Goal: Task Accomplishment & Management: Use online tool/utility

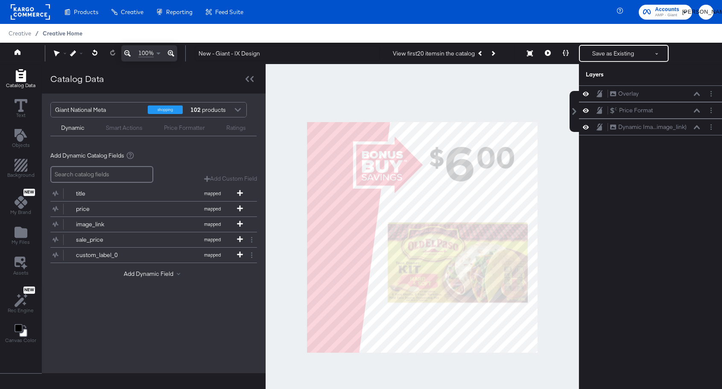
click at [58, 33] on span "Creative Home" at bounding box center [63, 33] width 40 height 7
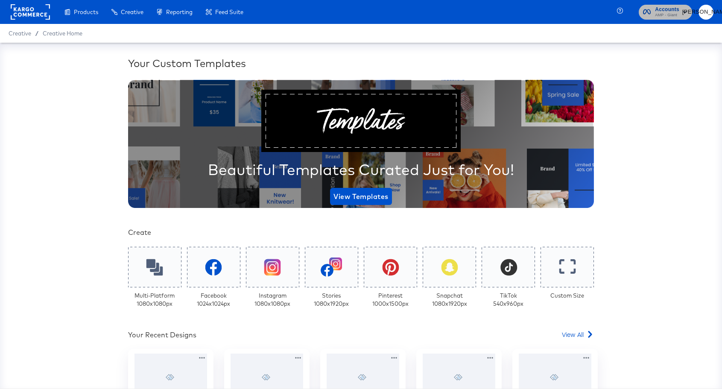
click at [684, 9] on rect "button" at bounding box center [685, 12] width 10 height 10
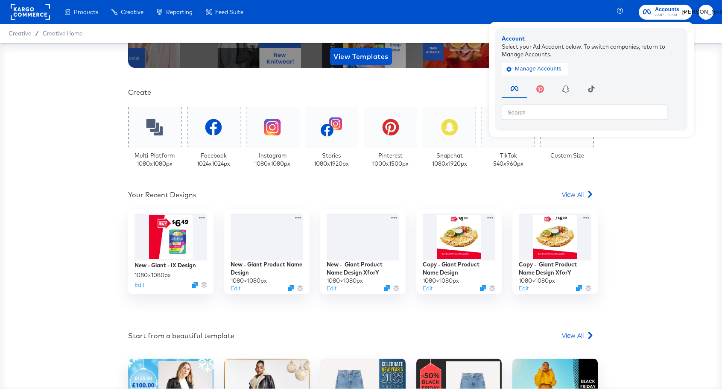
scroll to position [143, 0]
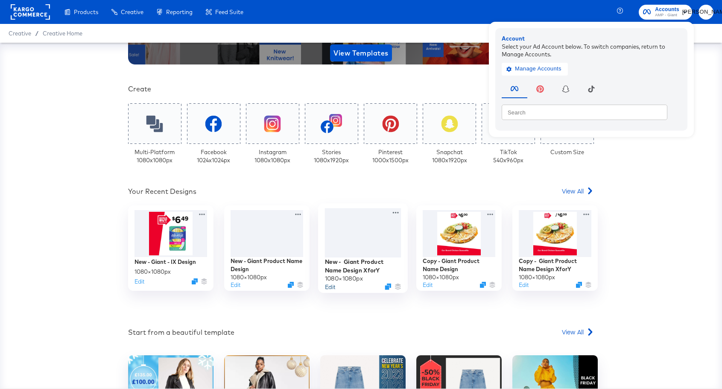
click at [329, 286] on button "Edit" at bounding box center [330, 287] width 10 height 8
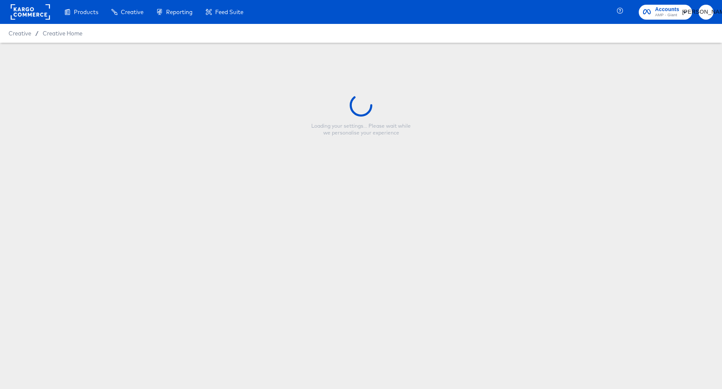
type input "New - Giant Product Name Design XforY"
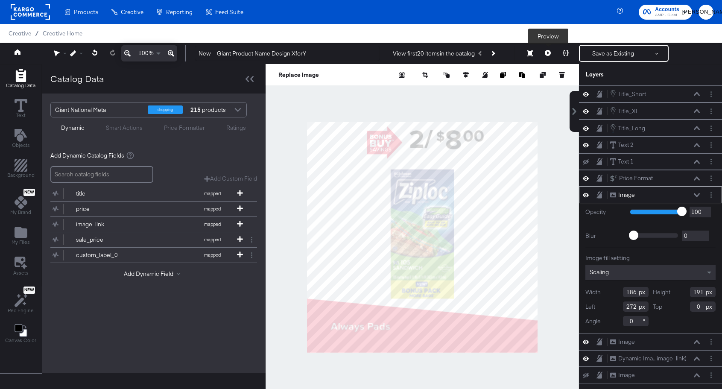
click at [547, 56] on icon at bounding box center [548, 53] width 6 height 6
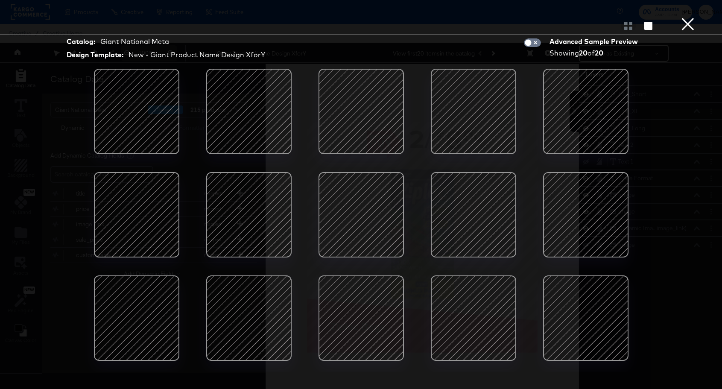
click at [684, 17] on button "×" at bounding box center [687, 8] width 17 height 17
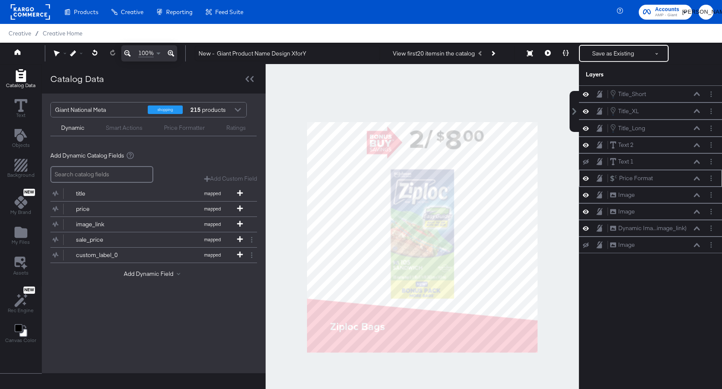
click at [695, 179] on icon at bounding box center [697, 178] width 6 height 4
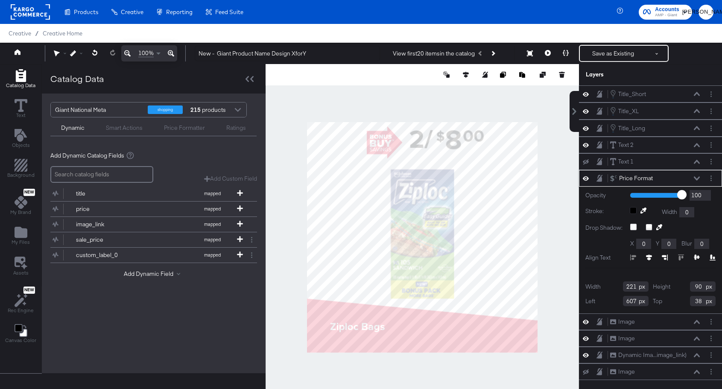
click at [696, 178] on icon at bounding box center [697, 178] width 6 height 4
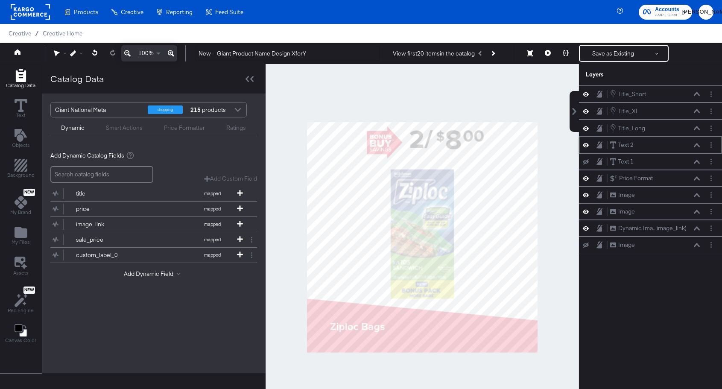
click at [585, 149] on div "Text 2 Text 2" at bounding box center [650, 145] width 143 height 17
click at [586, 146] on icon at bounding box center [586, 144] width 6 height 7
click at [586, 146] on icon at bounding box center [586, 146] width 6 height 6
click at [586, 146] on icon at bounding box center [586, 144] width 6 height 7
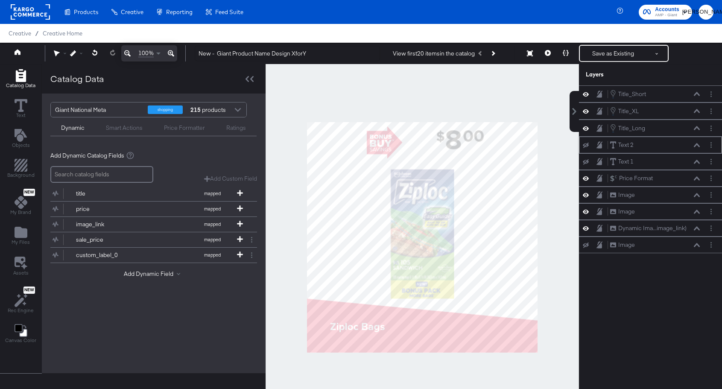
click at [586, 146] on icon at bounding box center [586, 146] width 6 height 6
click at [702, 147] on div "Text 2 Text 2" at bounding box center [657, 144] width 95 height 9
click at [699, 146] on icon at bounding box center [697, 145] width 6 height 4
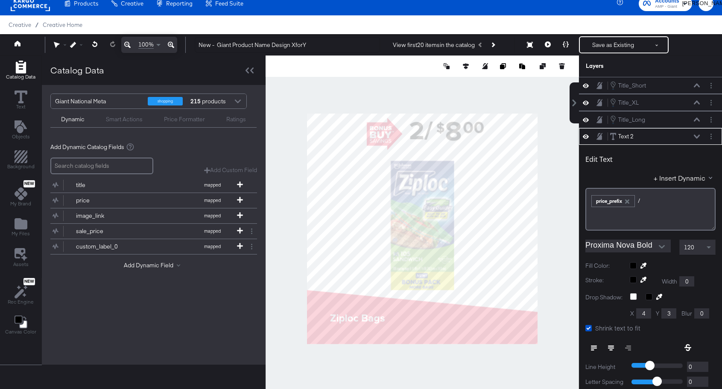
scroll to position [51, 0]
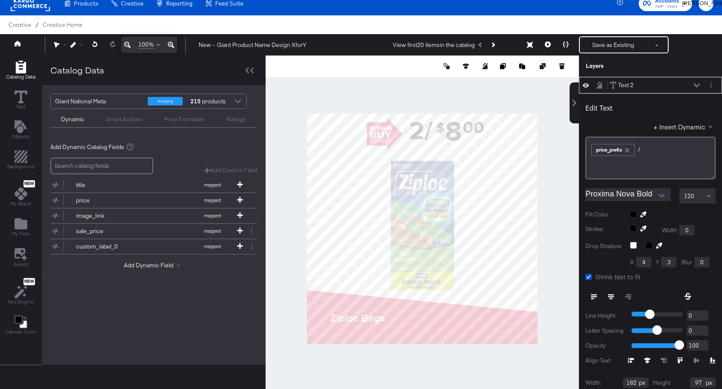
click at [696, 86] on icon at bounding box center [697, 85] width 6 height 4
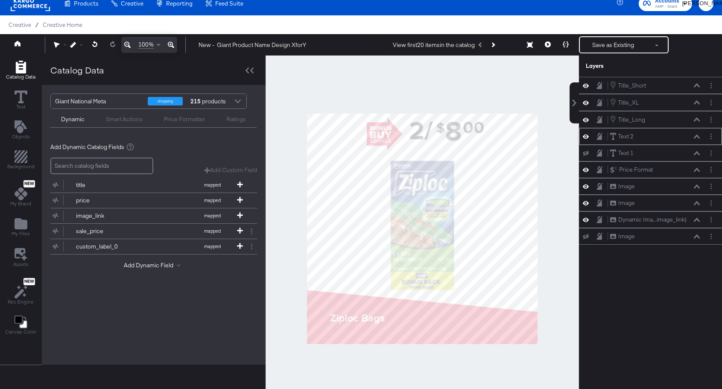
scroll to position [0, 0]
click at [621, 47] on button "Save as Existing" at bounding box center [613, 44] width 67 height 15
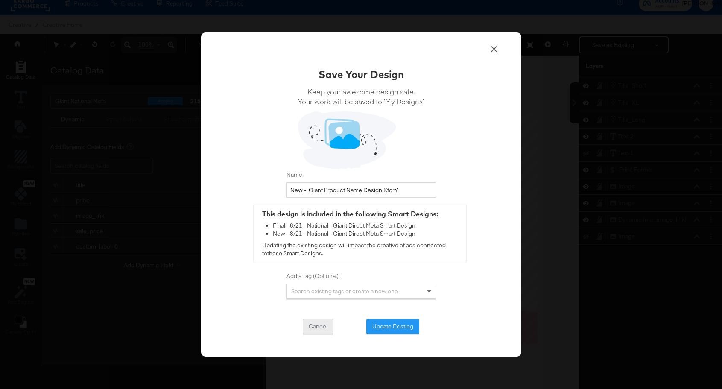
click at [322, 322] on button "Cancel" at bounding box center [318, 326] width 31 height 15
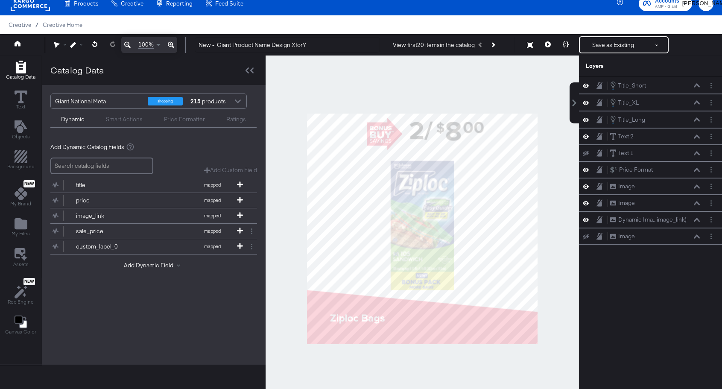
click at [22, 35] on div "Home 100% New - Giant Product Name Design XforY View first 20 items in the cata…" at bounding box center [361, 44] width 722 height 21
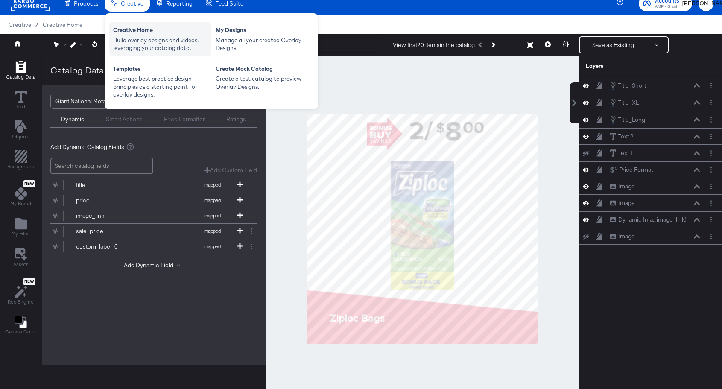
click at [136, 32] on div "Creative Home" at bounding box center [160, 31] width 94 height 10
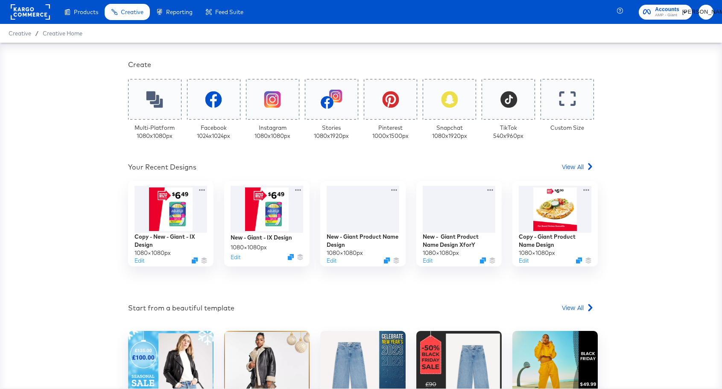
scroll to position [174, 0]
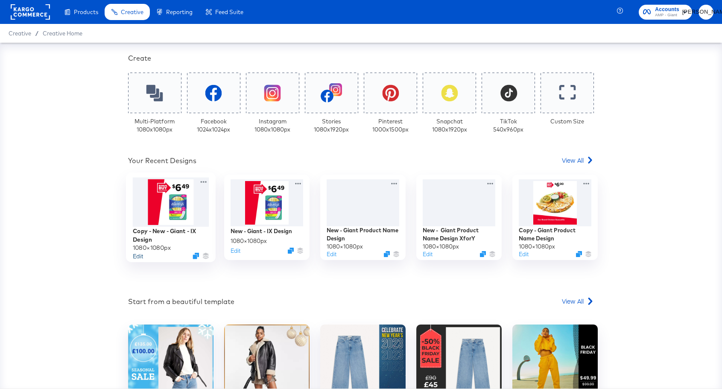
click at [137, 256] on button "Edit" at bounding box center [138, 256] width 10 height 8
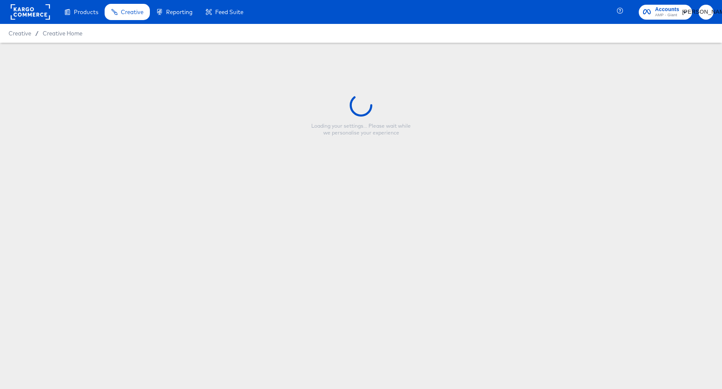
type input "Copy - New - Giant - IX Design"
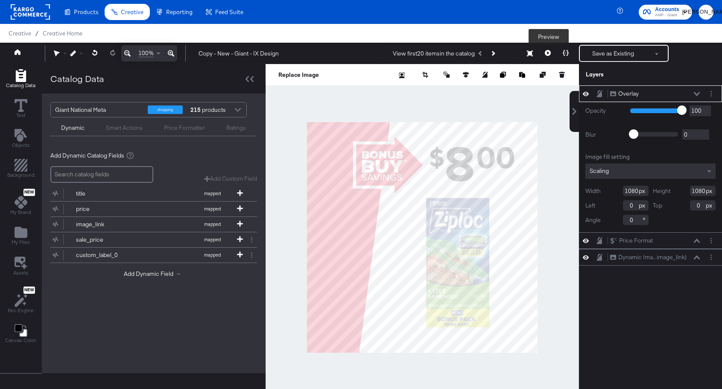
click at [545, 53] on icon at bounding box center [548, 53] width 6 height 6
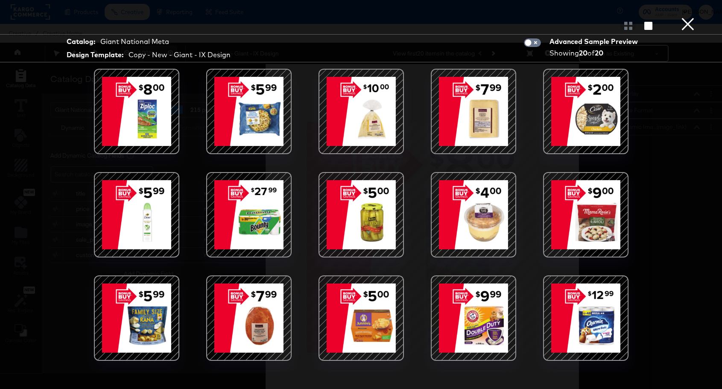
click at [686, 17] on button "×" at bounding box center [687, 8] width 17 height 17
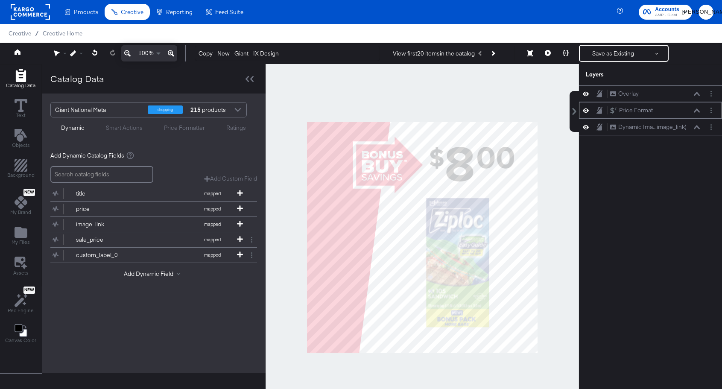
click at [588, 114] on button at bounding box center [585, 110] width 7 height 8
click at [588, 114] on div "Price Format Price Format" at bounding box center [650, 110] width 136 height 9
click at [586, 114] on div "Price Format Price Format" at bounding box center [650, 110] width 136 height 9
click at [585, 110] on icon at bounding box center [586, 111] width 6 height 6
click at [55, 37] on div "Creative Home" at bounding box center [63, 33] width 40 height 8
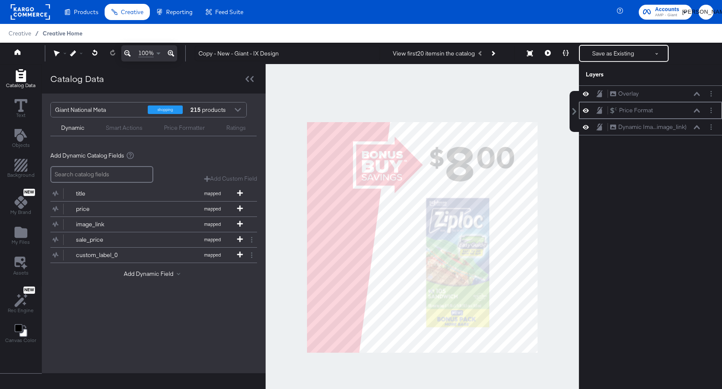
click at [55, 34] on span "Creative Home" at bounding box center [63, 33] width 40 height 7
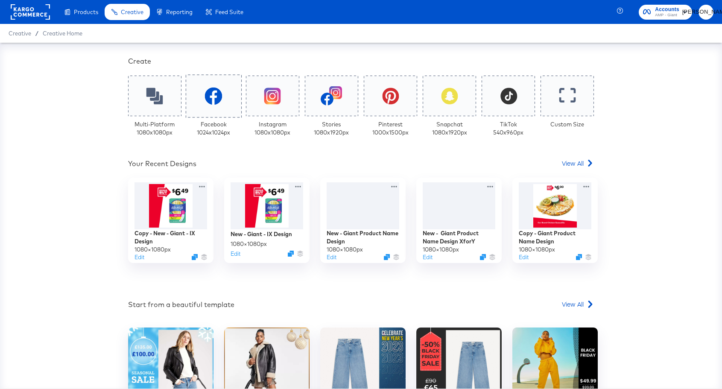
scroll to position [185, 0]
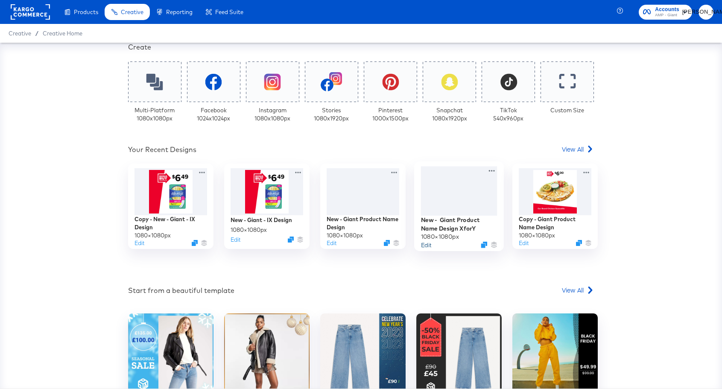
click at [424, 246] on button "Edit" at bounding box center [426, 245] width 10 height 8
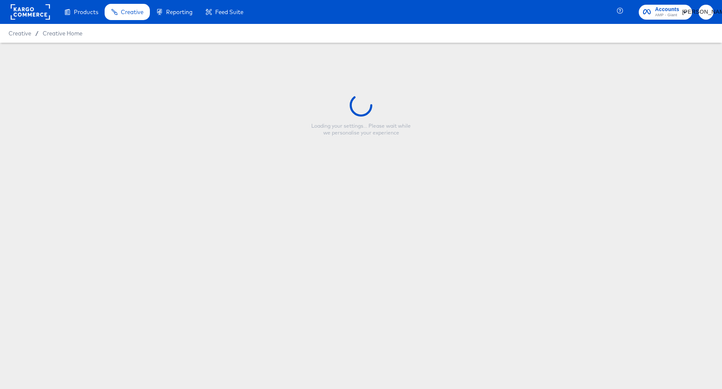
type input "New - Giant Product Name Design XforY"
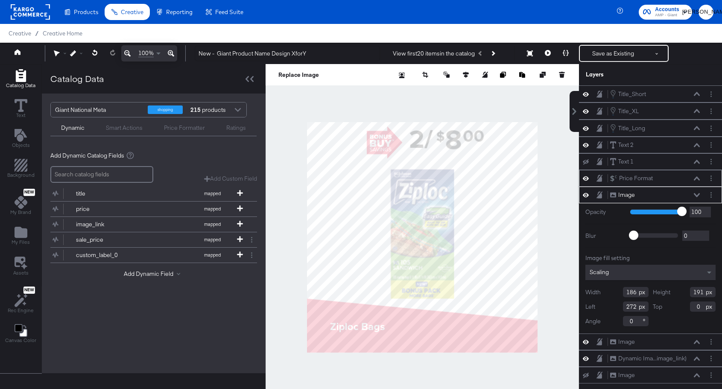
click at [586, 178] on icon at bounding box center [586, 178] width 6 height 7
click at [586, 178] on icon at bounding box center [586, 178] width 6 height 6
click at [584, 145] on icon at bounding box center [586, 145] width 6 height 4
click at [584, 145] on icon at bounding box center [586, 145] width 6 height 6
click at [584, 145] on icon at bounding box center [586, 145] width 6 height 4
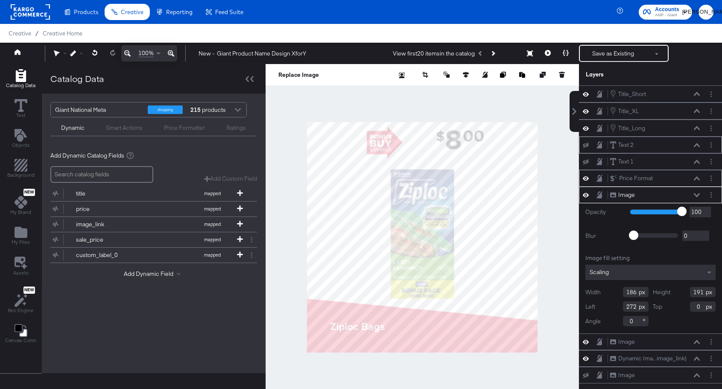
click at [584, 145] on icon at bounding box center [586, 145] width 6 height 6
click at [584, 145] on icon at bounding box center [586, 145] width 6 height 4
click at [584, 145] on icon at bounding box center [586, 145] width 6 height 6
click at [696, 145] on icon at bounding box center [697, 145] width 6 height 4
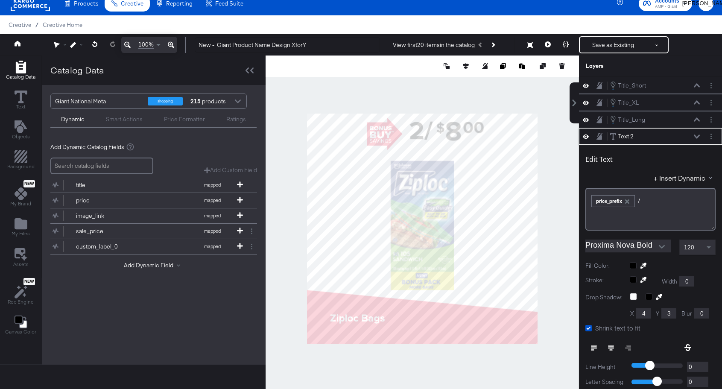
scroll to position [51, 0]
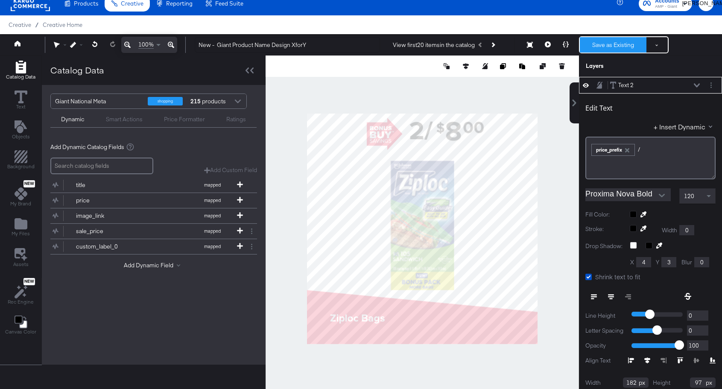
click at [614, 47] on button "Save as Existing" at bounding box center [613, 44] width 67 height 15
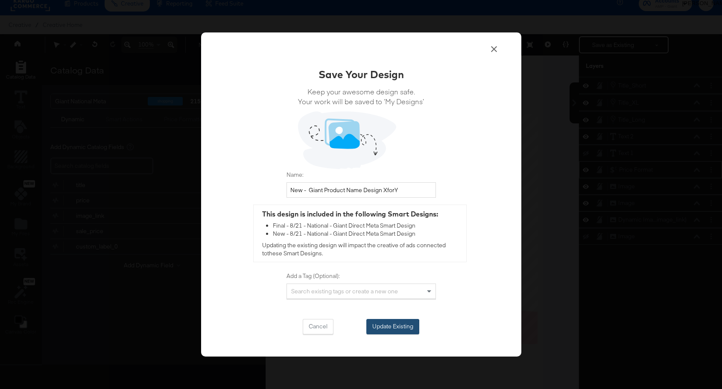
click at [397, 330] on button "Update Existing" at bounding box center [392, 326] width 53 height 15
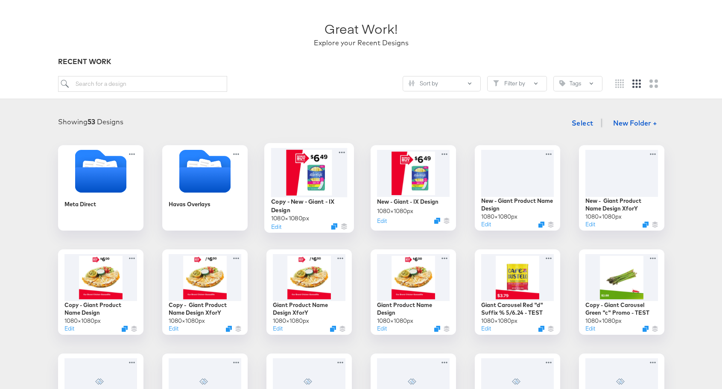
scroll to position [44, 0]
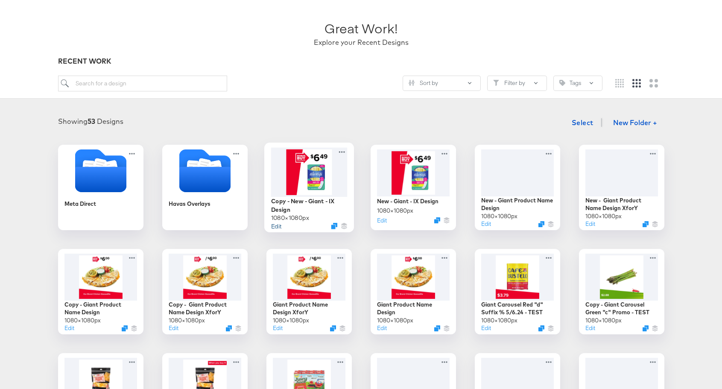
click at [277, 225] on button "Edit" at bounding box center [276, 226] width 10 height 8
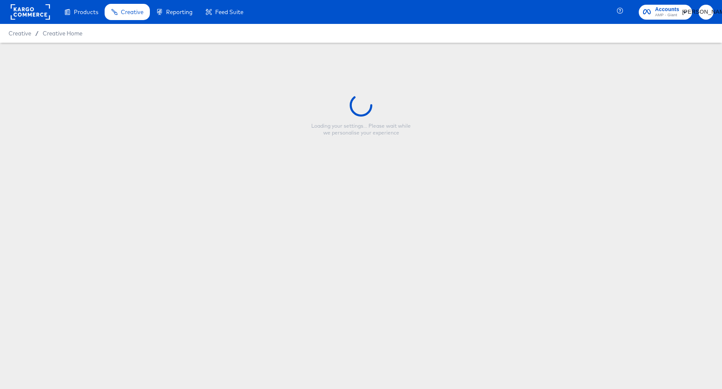
type input "Copy - New - Giant - IX Design"
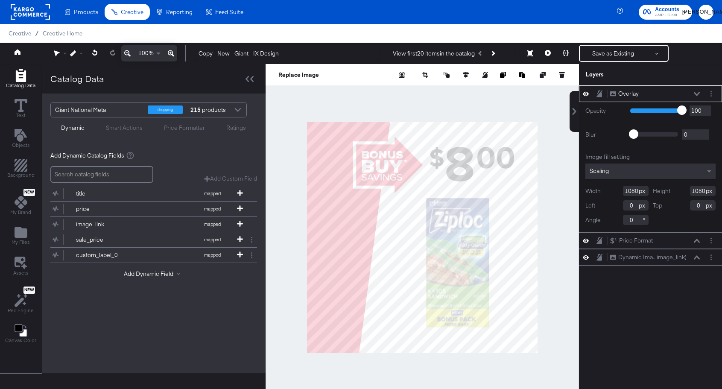
click at [696, 95] on icon at bounding box center [697, 94] width 6 height 4
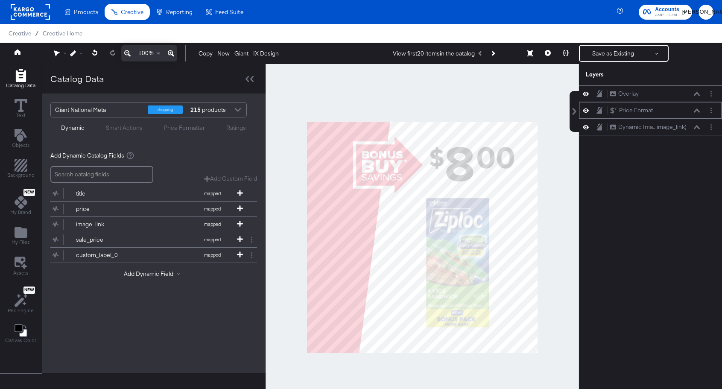
click at [693, 111] on div "Price Format Price Format" at bounding box center [655, 110] width 91 height 9
click at [696, 111] on icon at bounding box center [697, 110] width 6 height 4
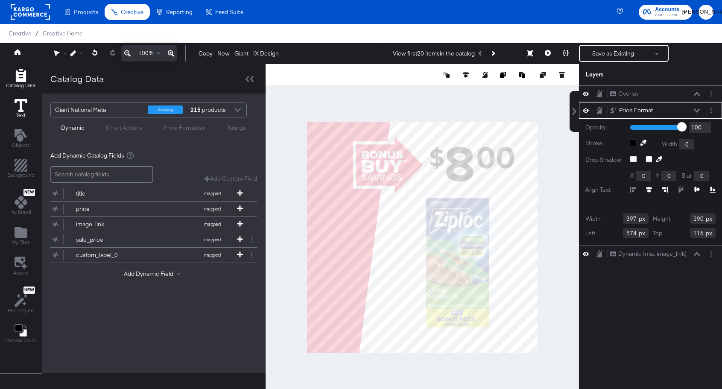
click at [17, 101] on icon at bounding box center [21, 105] width 13 height 13
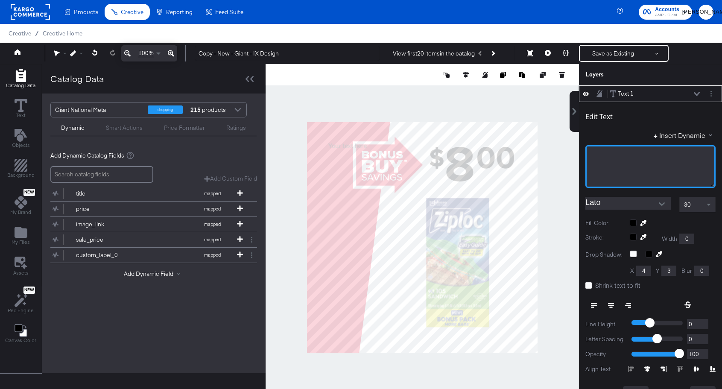
click at [597, 162] on div "﻿" at bounding box center [650, 166] width 130 height 43
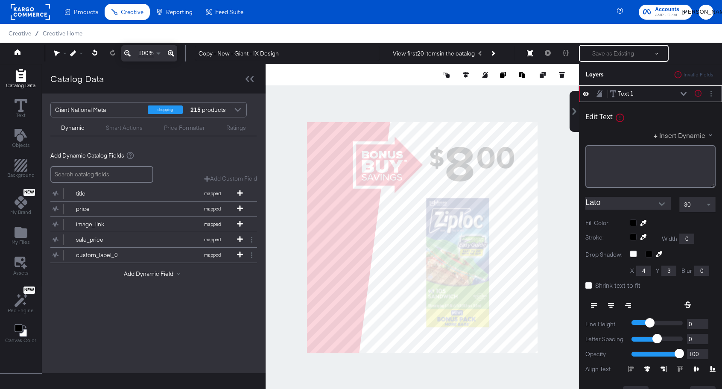
click at [689, 138] on button "+ Insert Dynamic" at bounding box center [685, 135] width 62 height 9
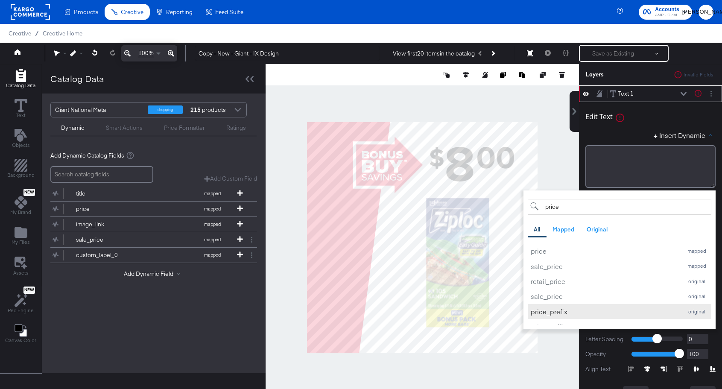
type input "price"
click at [561, 309] on div "price_prefix" at bounding box center [605, 311] width 148 height 9
click at [627, 127] on div "Edit Text + Insert Dynamic price All Mapped Original price mapped sale_price ma…" at bounding box center [650, 146] width 130 height 82
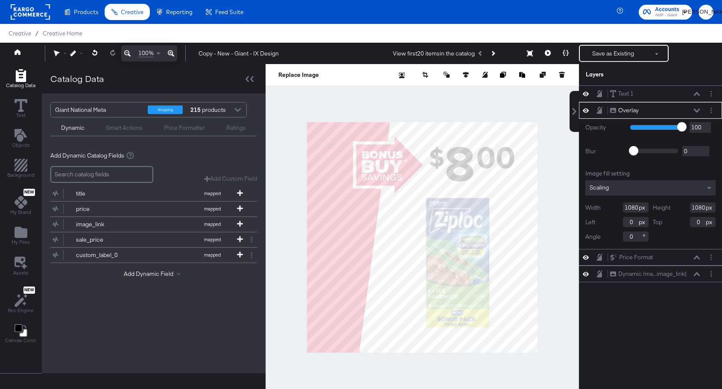
click at [695, 108] on div "Overlay Overlay" at bounding box center [655, 110] width 91 height 9
click at [697, 109] on icon at bounding box center [697, 110] width 6 height 4
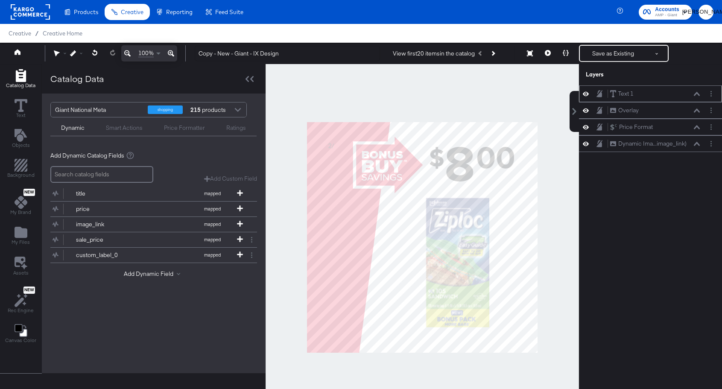
click at [588, 92] on icon at bounding box center [586, 93] width 6 height 7
click at [588, 92] on icon at bounding box center [586, 94] width 6 height 6
click at [635, 96] on div "Text 1 Text 1" at bounding box center [655, 93] width 91 height 9
drag, startPoint x: 647, startPoint y: 96, endPoint x: 647, endPoint y: 114, distance: 17.9
click at [647, 114] on div "Text 1 Text 1 Overlay Overlay Price Format Price Format Dynamic Ima...image_lin…" at bounding box center [650, 118] width 143 height 67
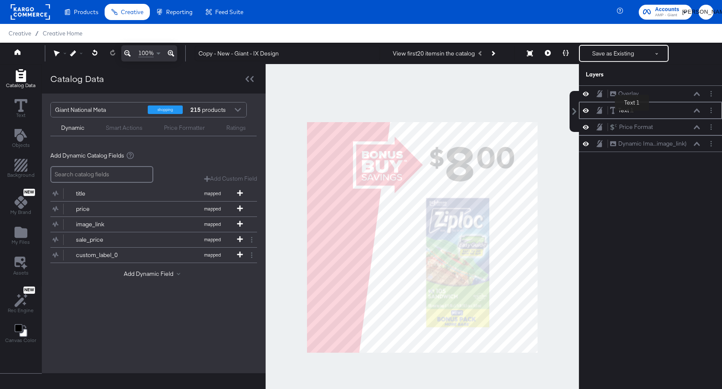
click at [632, 112] on div "Text 1" at bounding box center [625, 110] width 15 height 8
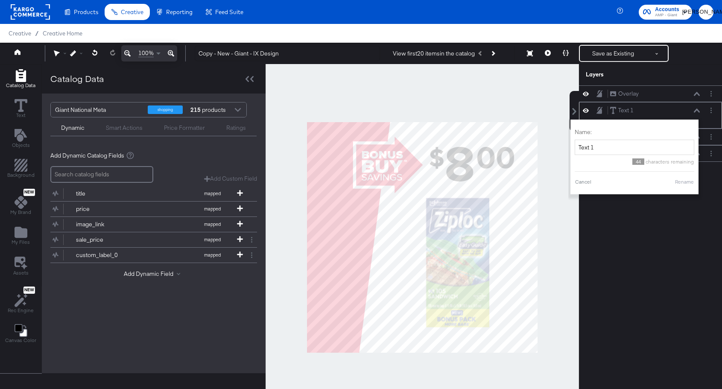
click at [659, 111] on div "Text 1 Text 1" at bounding box center [655, 110] width 91 height 9
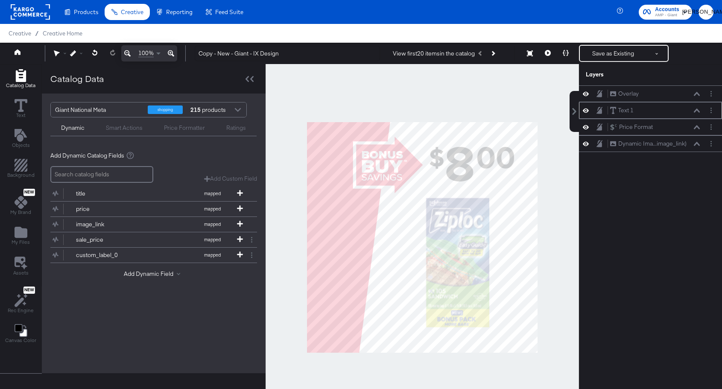
click at [683, 113] on div "Text 1 Text 1" at bounding box center [655, 110] width 91 height 9
click at [699, 114] on div "Text 1 Text 1" at bounding box center [655, 110] width 91 height 9
click at [700, 111] on button at bounding box center [696, 110] width 7 height 5
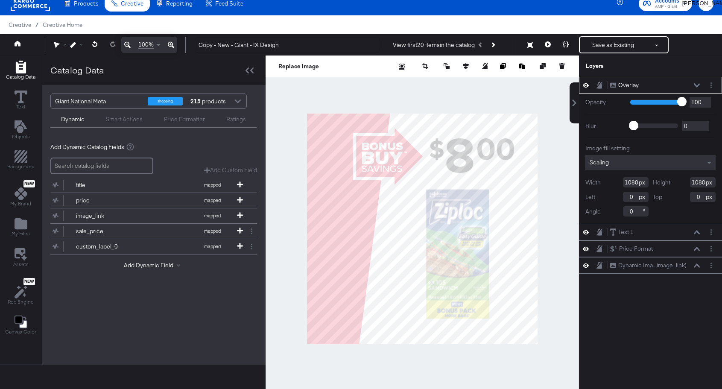
type input "352"
type input "-24"
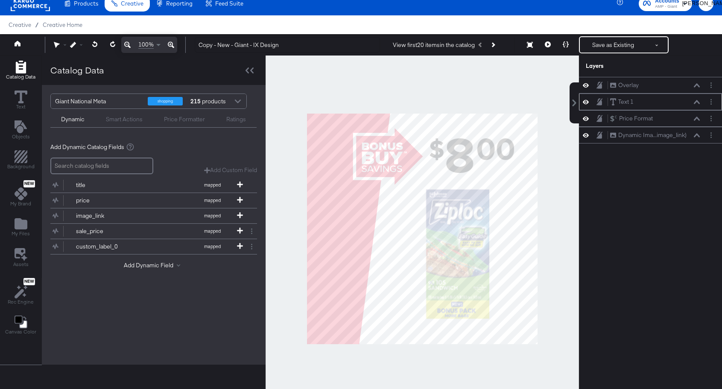
click at [659, 106] on div "Text 1 Text 1" at bounding box center [650, 102] width 143 height 17
click at [698, 103] on icon at bounding box center [697, 102] width 6 height 4
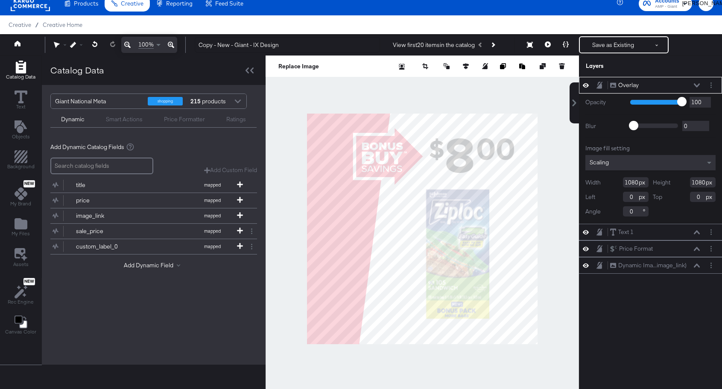
type input "92"
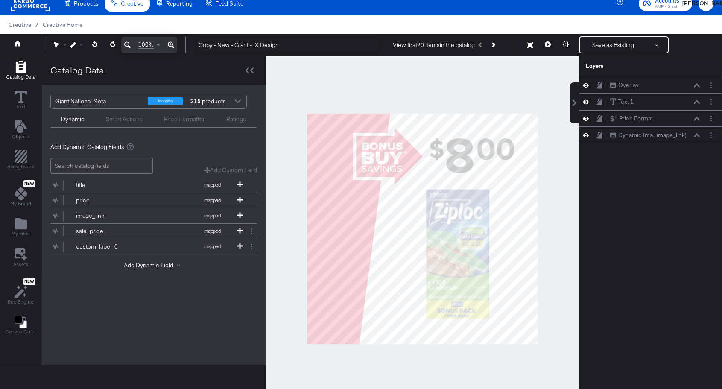
click at [601, 88] on icon at bounding box center [599, 85] width 6 height 7
click at [626, 105] on div "Text 1" at bounding box center [625, 102] width 15 height 8
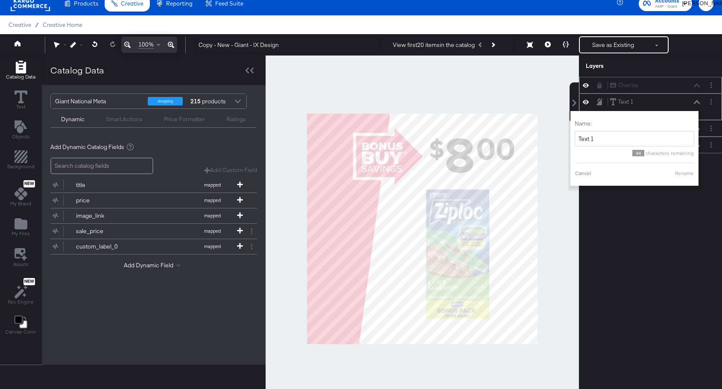
click at [673, 108] on div "Text 1 Text 1 Name: Text 1 44 characters remaining Cancel Rename" at bounding box center [650, 106] width 136 height 19
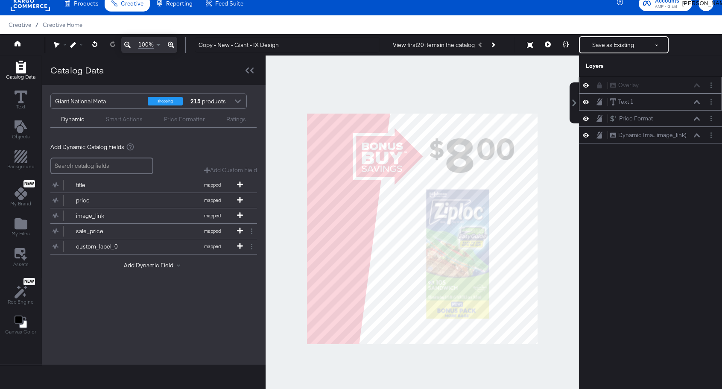
click at [676, 104] on div "Text 1 Text 1" at bounding box center [655, 101] width 91 height 9
click at [698, 105] on div "Text 1 Text 1" at bounding box center [655, 101] width 91 height 9
click at [698, 102] on icon at bounding box center [697, 102] width 6 height 4
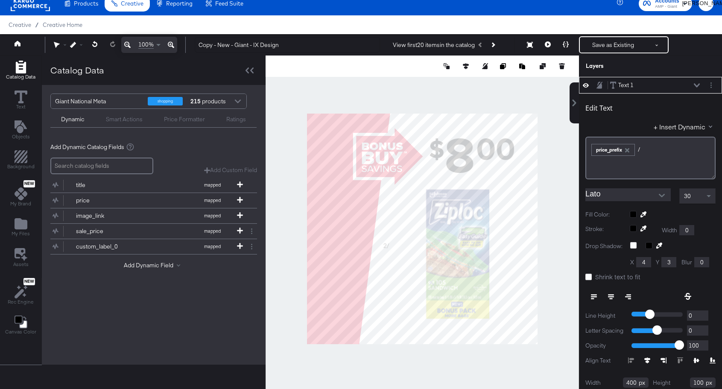
type input "358"
type input "608"
click at [708, 193] on span at bounding box center [710, 196] width 11 height 15
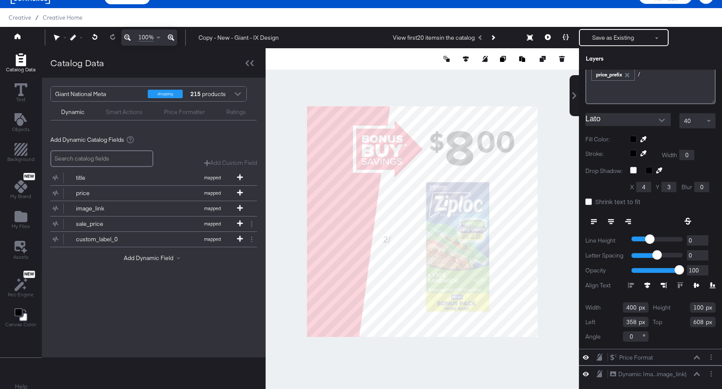
scroll to position [22, 0]
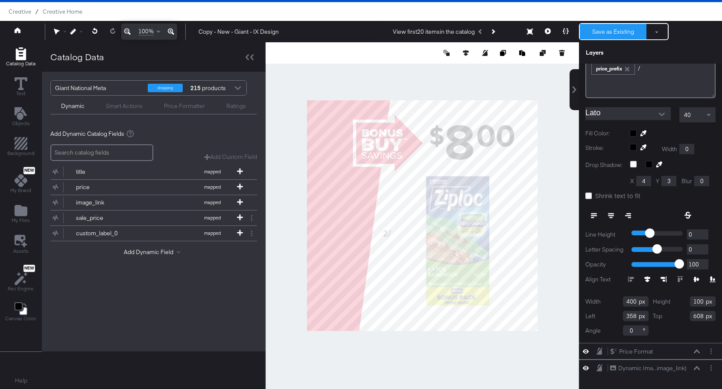
click at [630, 29] on button "Save as Existing" at bounding box center [613, 31] width 67 height 15
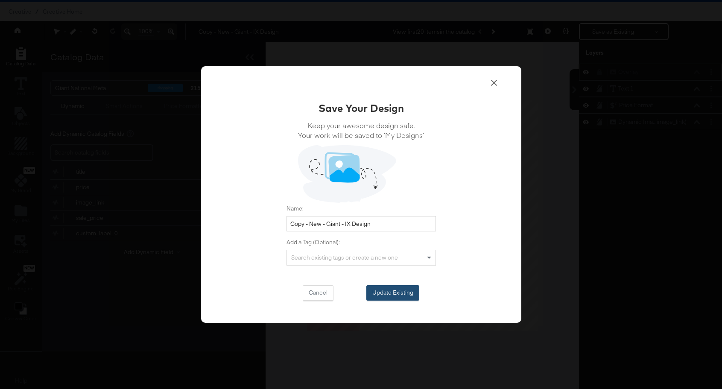
click at [392, 298] on button "Update Existing" at bounding box center [392, 292] width 53 height 15
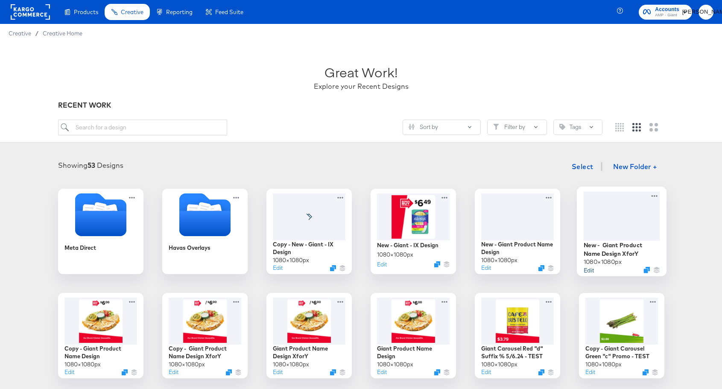
click at [588, 270] on button "Edit" at bounding box center [588, 270] width 10 height 8
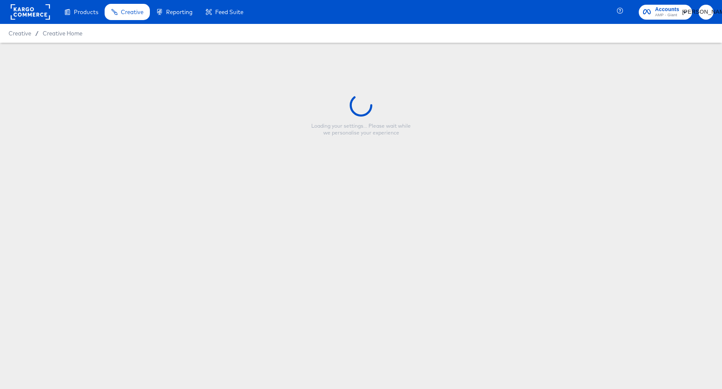
type input "New - Giant Product Name Design XforY"
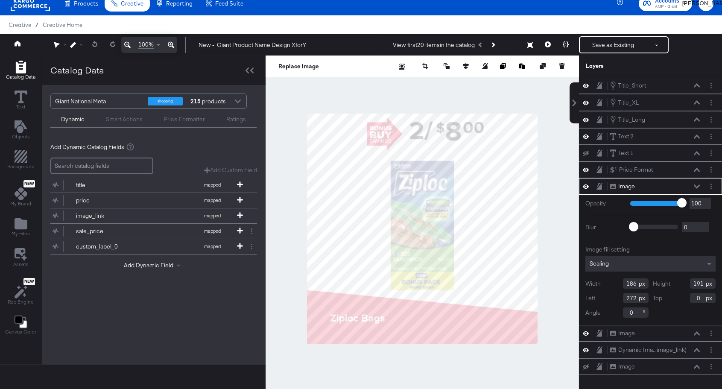
scroll to position [51, 0]
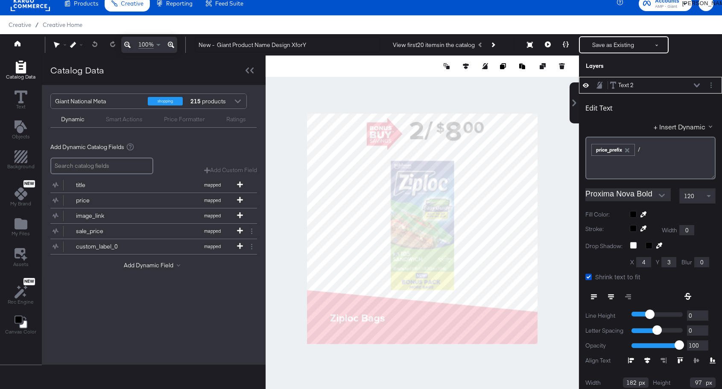
click at [586, 84] on icon at bounding box center [586, 85] width 6 height 7
click at [586, 84] on icon at bounding box center [586, 86] width 6 height 6
click at [586, 84] on icon at bounding box center [586, 85] width 6 height 7
click at [586, 84] on icon at bounding box center [586, 86] width 6 height 6
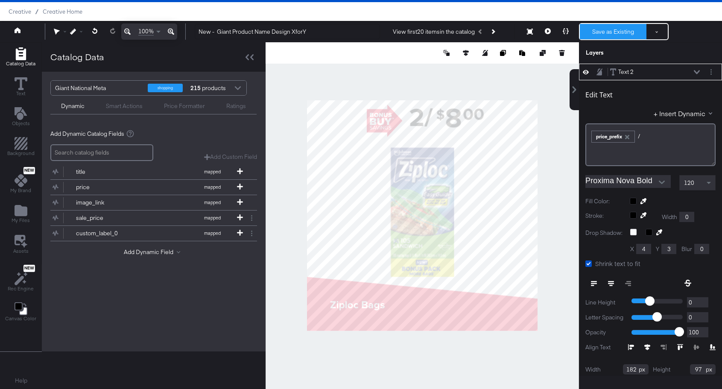
click at [614, 30] on button "Save as Existing" at bounding box center [613, 31] width 67 height 15
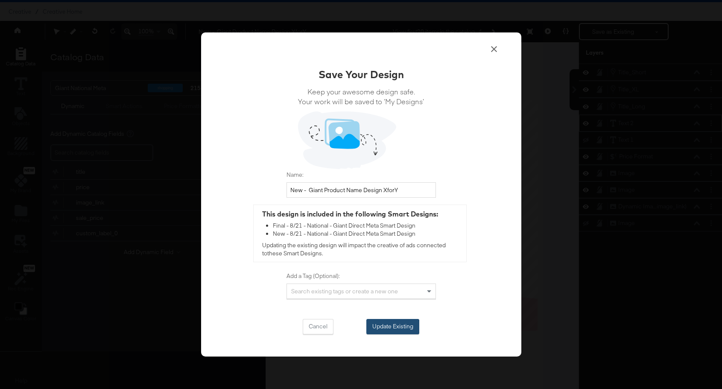
click at [388, 331] on button "Update Existing" at bounding box center [392, 326] width 53 height 15
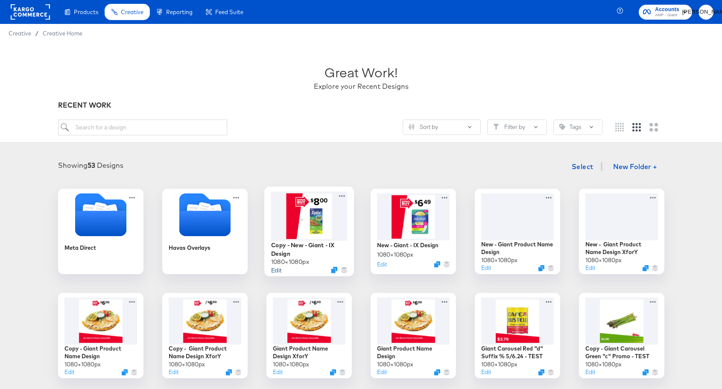
click at [278, 269] on button "Edit" at bounding box center [276, 270] width 10 height 8
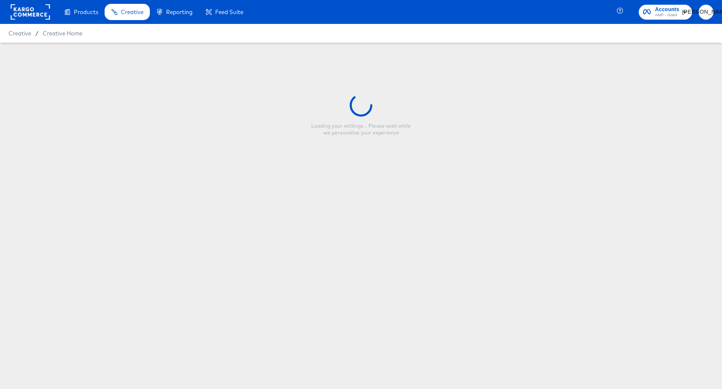
type input "Copy - New - Giant - IX Design"
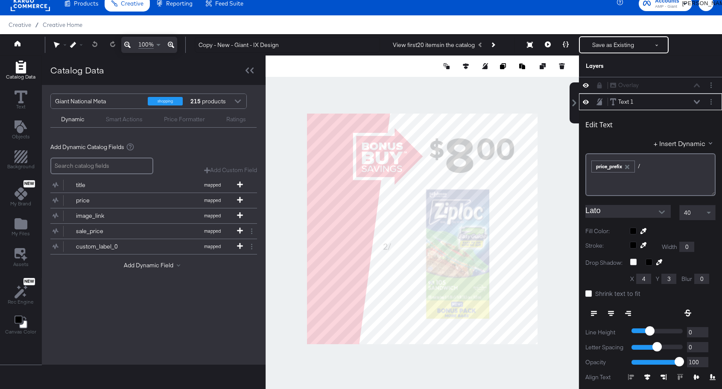
scroll to position [17, 0]
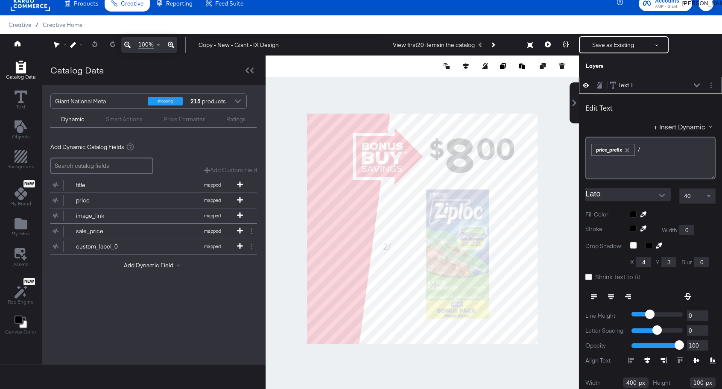
click at [610, 196] on input "Lato" at bounding box center [621, 194] width 73 height 13
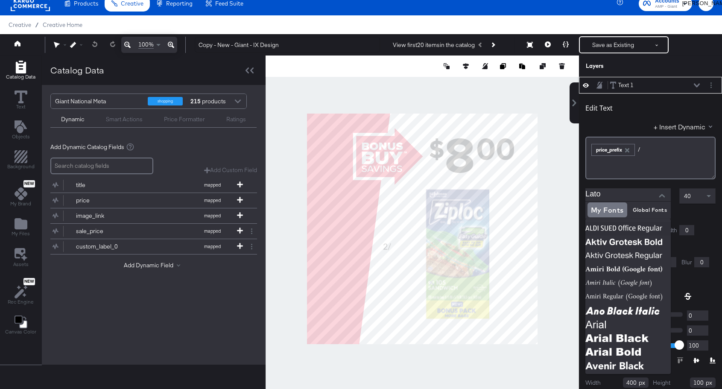
click at [610, 193] on input "Lato" at bounding box center [621, 194] width 73 height 13
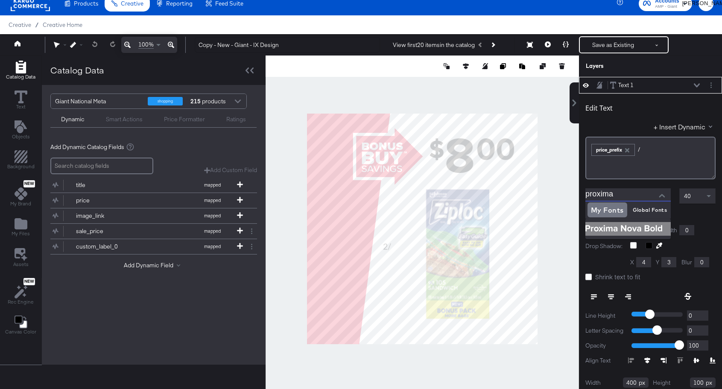
click at [613, 227] on img at bounding box center [627, 229] width 85 height 14
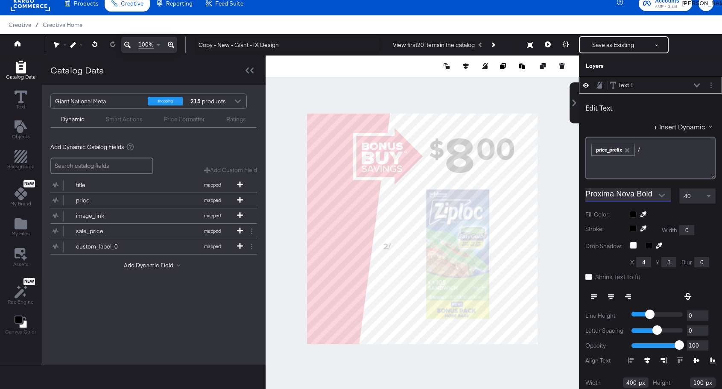
type input "Proxima Nova Bold"
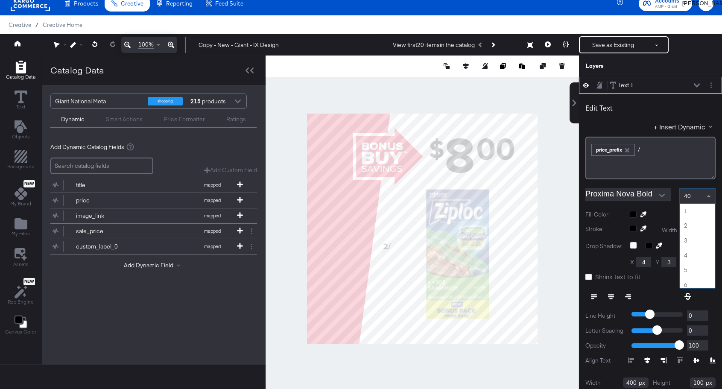
click at [687, 196] on span "40" at bounding box center [687, 196] width 7 height 8
click at [691, 201] on div "40" at bounding box center [697, 196] width 35 height 15
click at [691, 197] on div "40" at bounding box center [697, 196] width 35 height 15
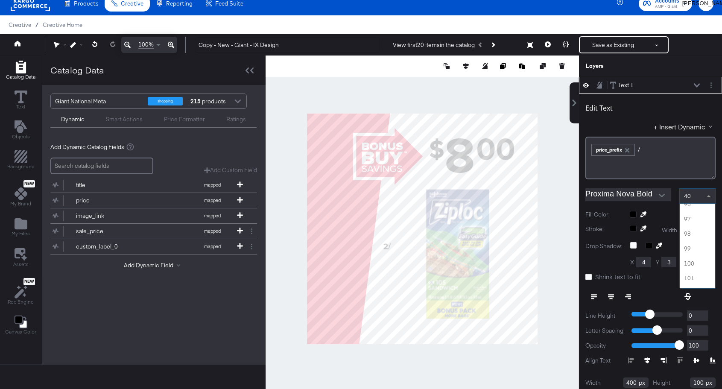
scroll to position [1409, 0]
click at [692, 197] on span "100" at bounding box center [689, 196] width 10 height 8
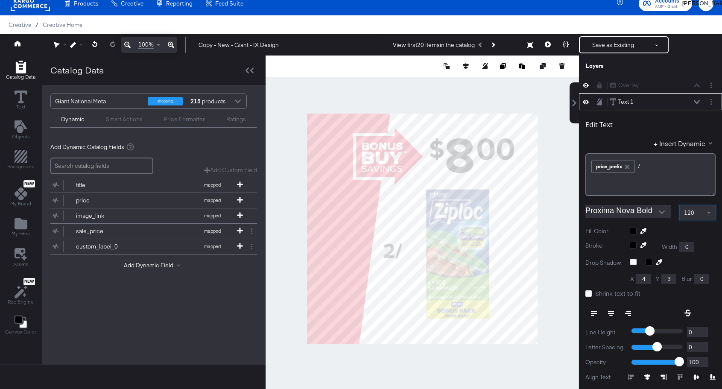
scroll to position [17, 0]
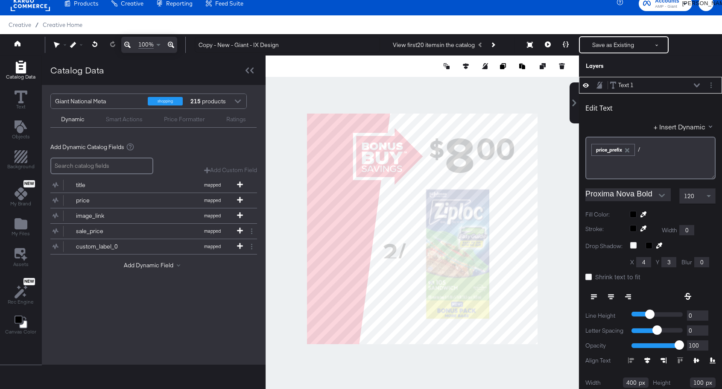
type input "150"
type input "558"
type input "82"
type input "472"
type input "386"
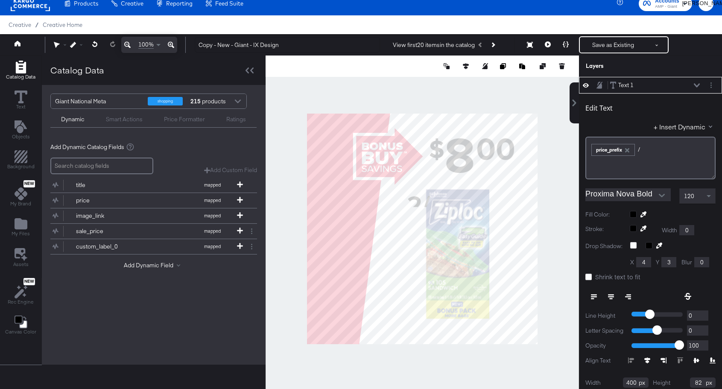
click at [696, 85] on icon at bounding box center [697, 85] width 6 height 4
click at [586, 86] on icon at bounding box center [586, 85] width 6 height 7
click at [586, 86] on icon at bounding box center [586, 85] width 6 height 6
type input "226"
type input "406"
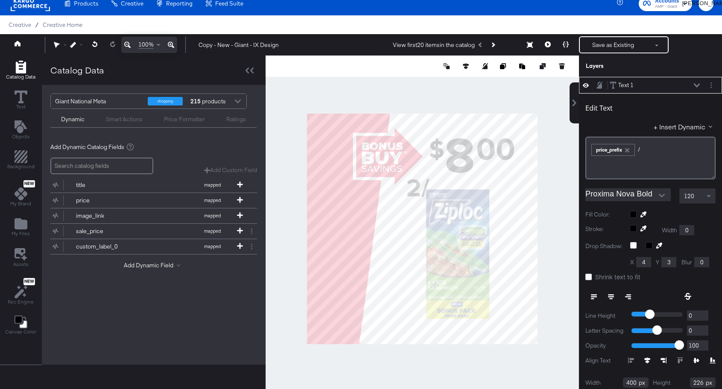
type input "462"
type input "134"
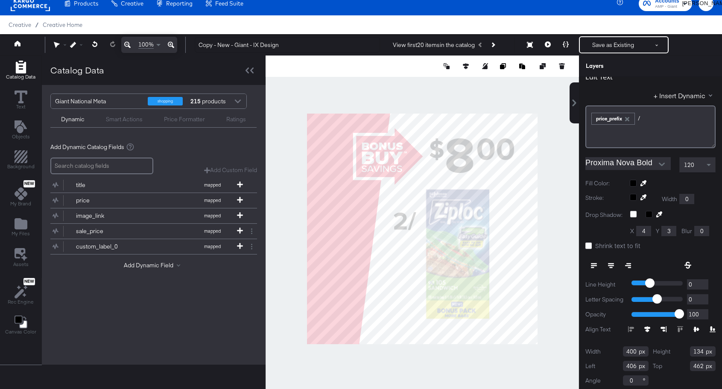
scroll to position [85, 0]
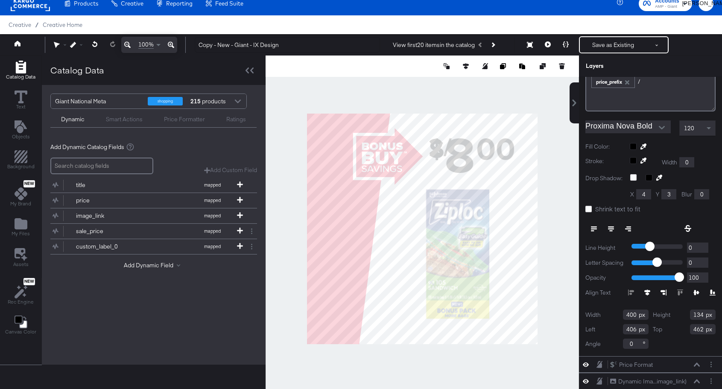
type input "572"
type input "116"
type input "243"
type input "510"
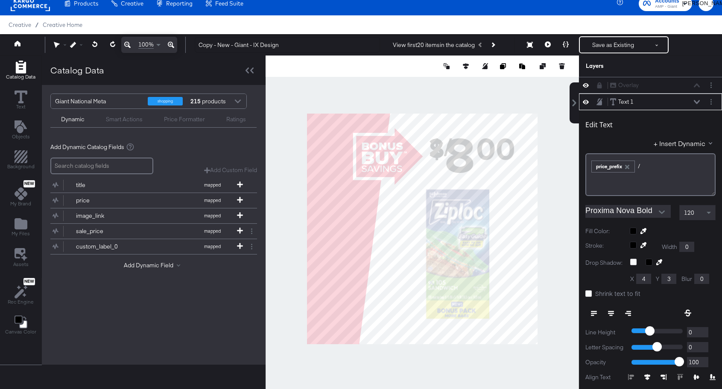
scroll to position [17, 0]
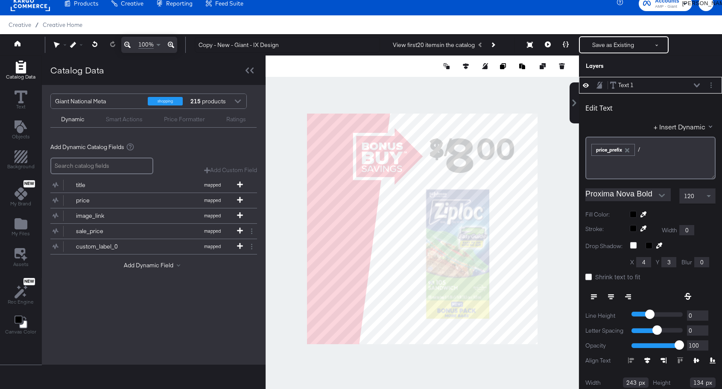
type input "155"
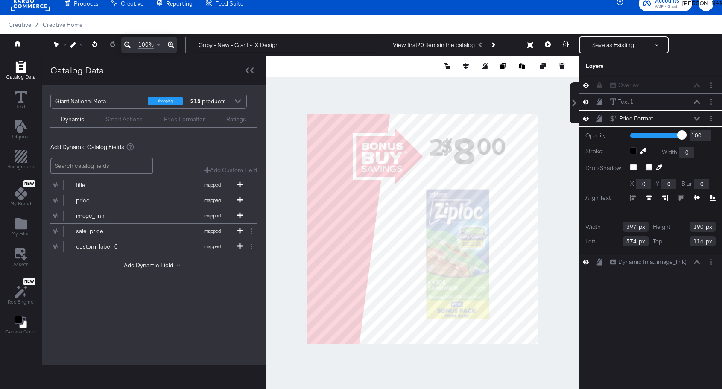
type input "299"
type input "142"
type input "696"
type input "108"
type input "710"
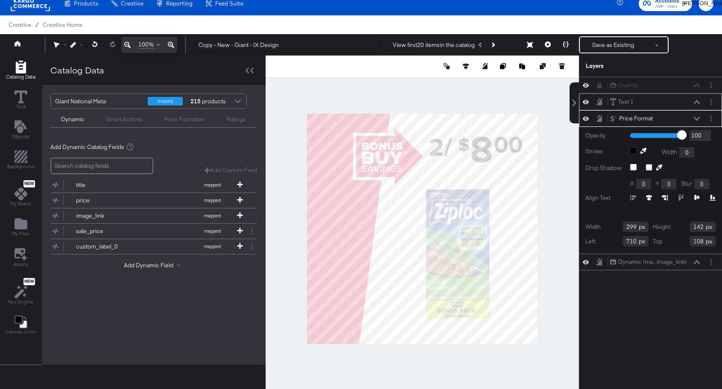
click at [550, 195] on div at bounding box center [422, 229] width 313 height 347
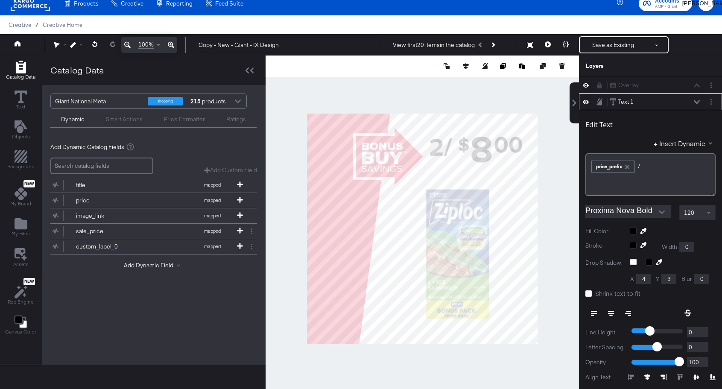
scroll to position [17, 0]
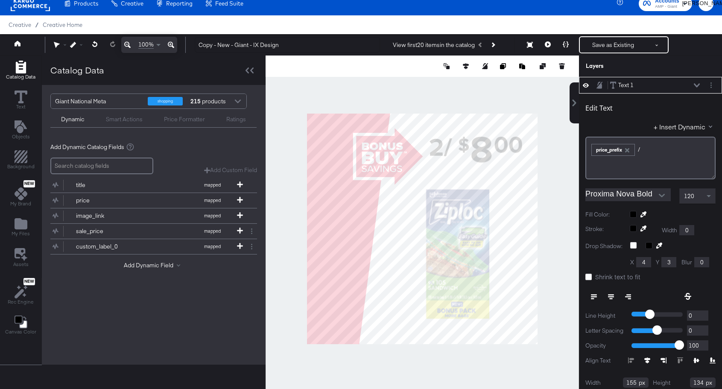
type input "174"
type input "108"
click at [693, 199] on span "120" at bounding box center [689, 196] width 10 height 8
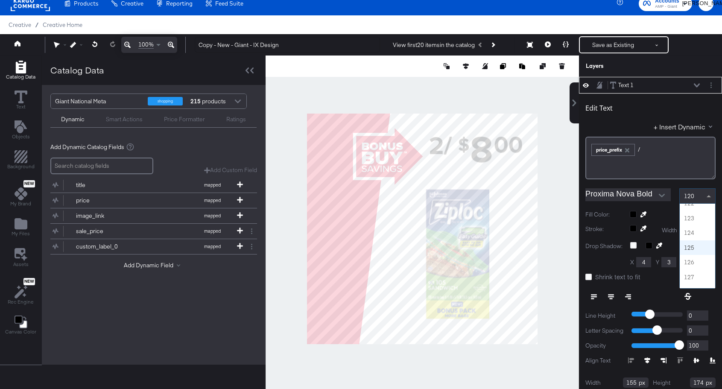
scroll to position [1839, 0]
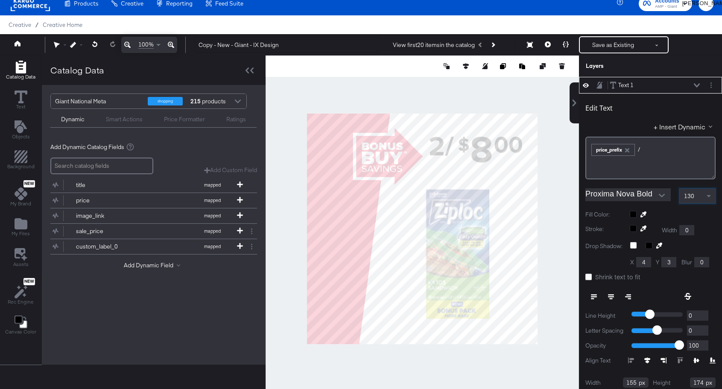
click at [566, 194] on div at bounding box center [422, 229] width 313 height 347
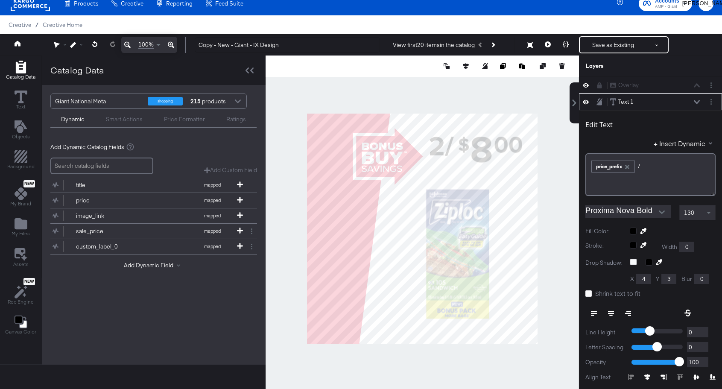
scroll to position [17, 0]
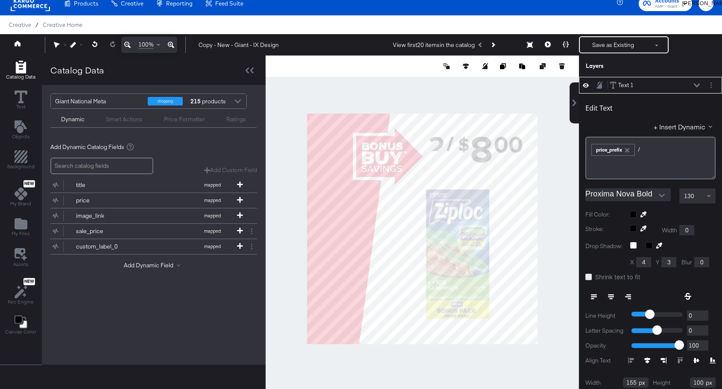
click at [589, 274] on icon at bounding box center [588, 277] width 6 height 6
click at [0, 0] on input "Shrink text to fit" at bounding box center [0, 0] width 0 height 0
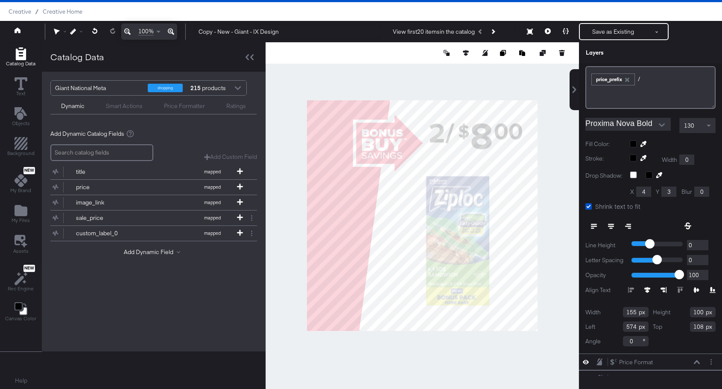
scroll to position [85, 0]
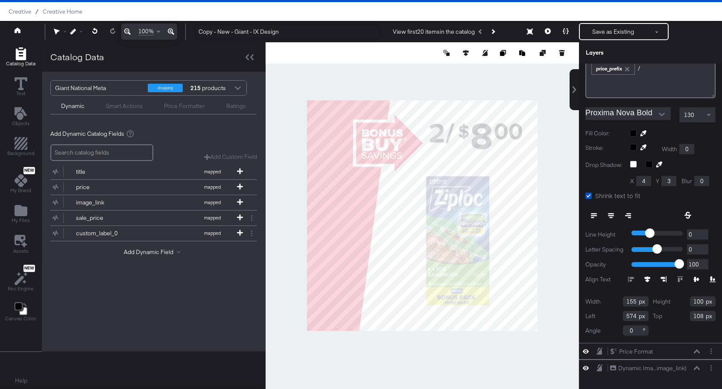
type input "138"
click at [554, 198] on div at bounding box center [422, 215] width 313 height 347
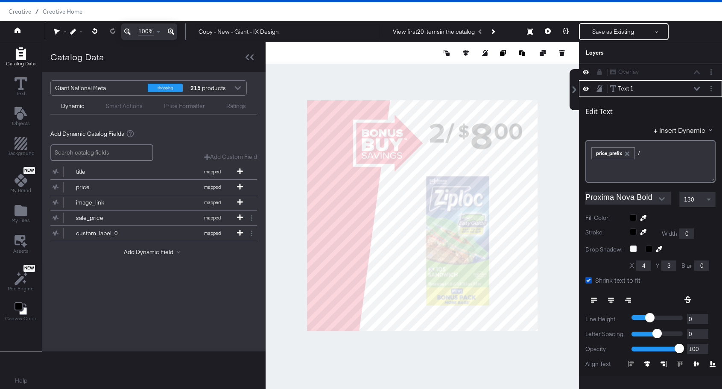
scroll to position [17, 0]
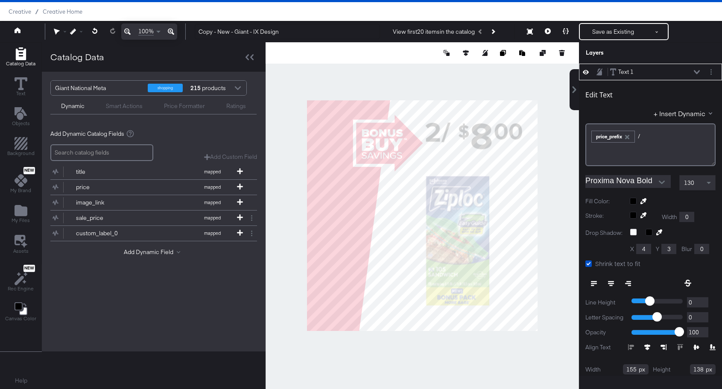
type input "555"
type input "104"
type input "120"
type input "114"
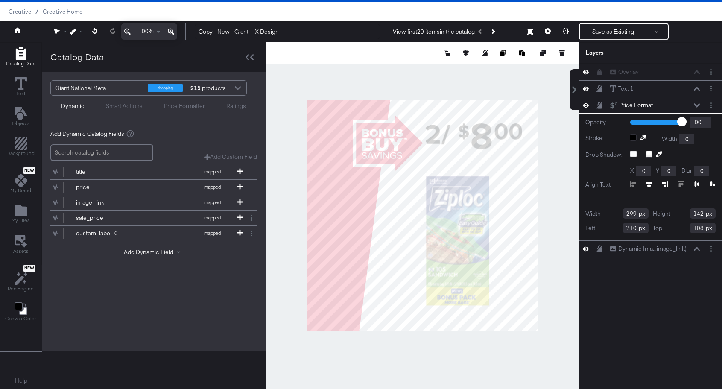
click at [550, 188] on div at bounding box center [422, 215] width 313 height 347
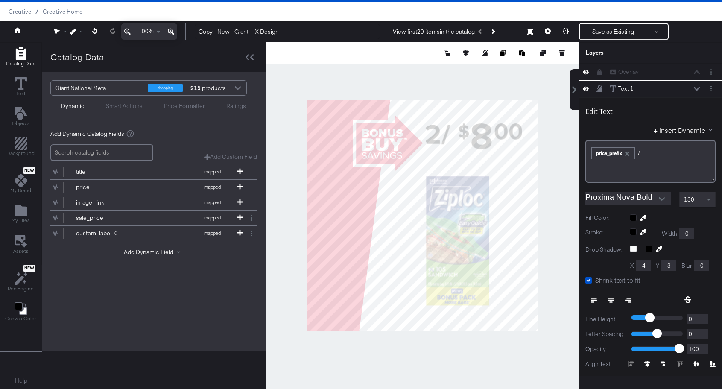
click at [553, 169] on div at bounding box center [422, 215] width 313 height 347
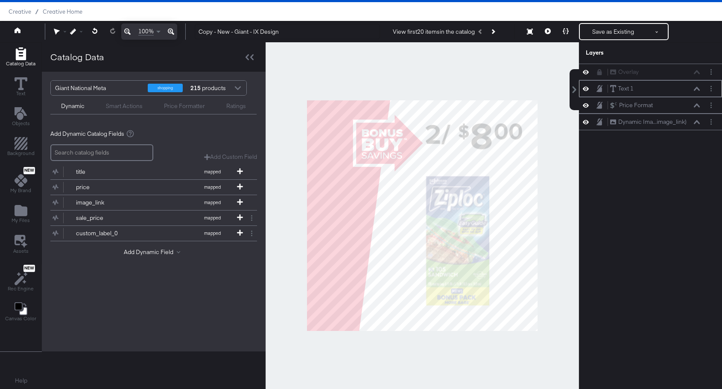
scroll to position [17, 0]
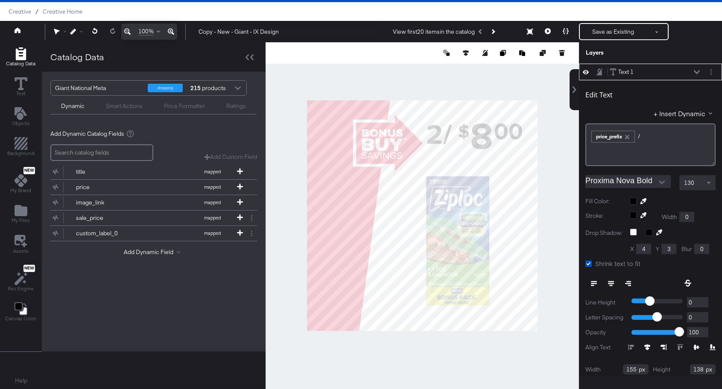
type input "564"
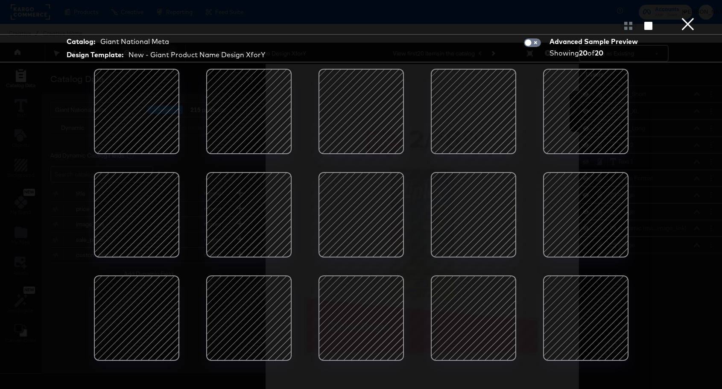
scroll to position [9, 0]
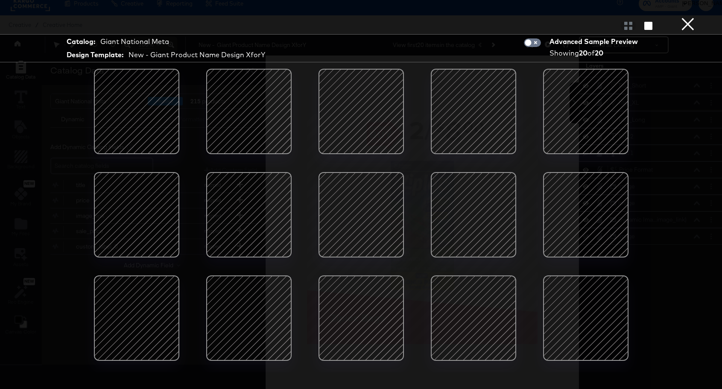
click at [687, 17] on button "×" at bounding box center [687, 8] width 17 height 17
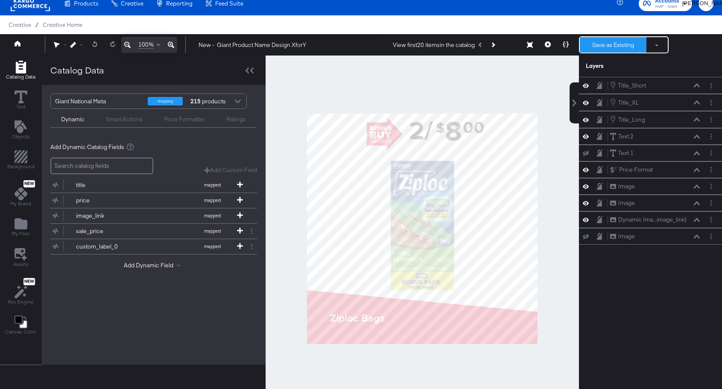
click at [619, 41] on button "Save as Existing" at bounding box center [613, 44] width 67 height 15
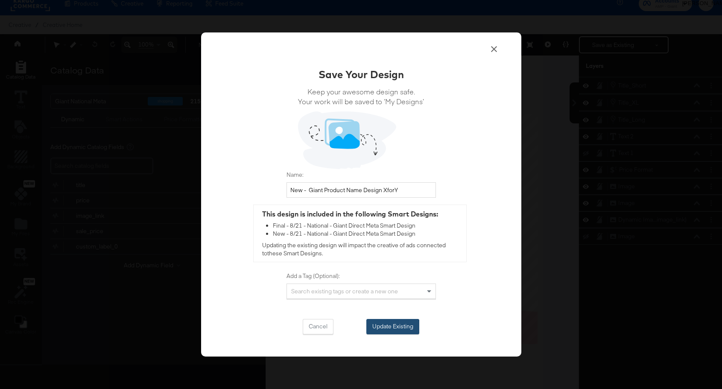
click at [400, 322] on button "Update Existing" at bounding box center [392, 326] width 53 height 15
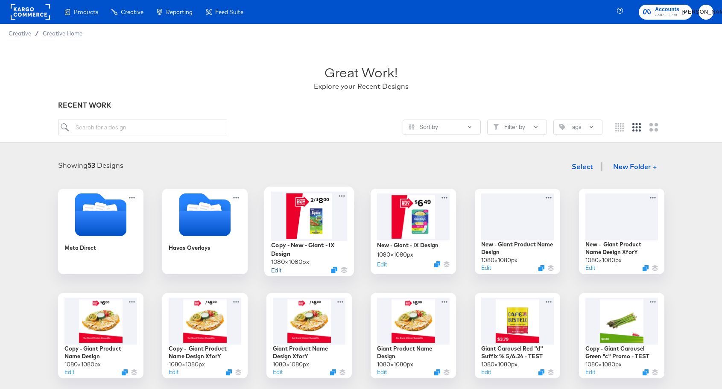
click at [278, 269] on button "Edit" at bounding box center [276, 270] width 10 height 8
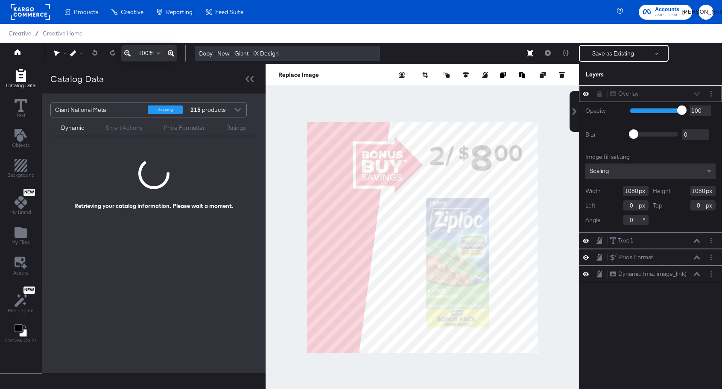
click at [229, 56] on input "Copy - New - Giant - IX Design" at bounding box center [287, 54] width 185 height 16
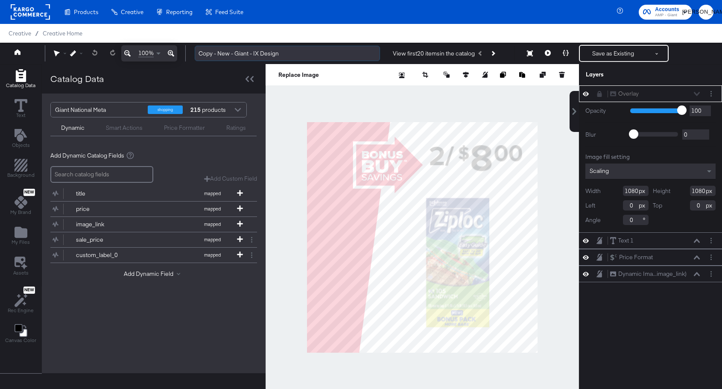
click at [216, 56] on input "Copy - New - Giant - IX Design" at bounding box center [287, 54] width 185 height 16
click at [278, 54] on input "New - Giant - IX Design" at bounding box center [287, 54] width 185 height 16
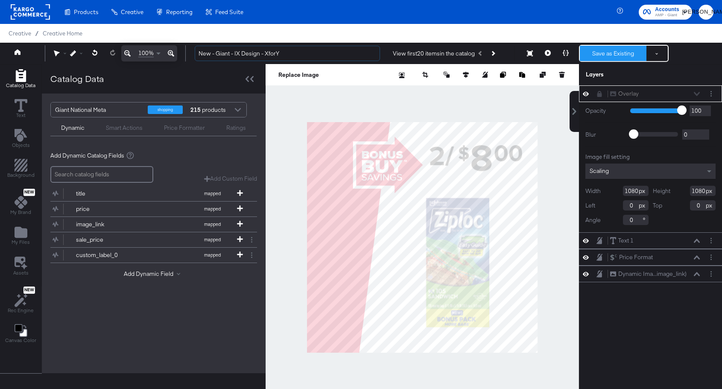
type input "New - Giant - IX Design - XforY"
click at [614, 53] on button "Save as Existing" at bounding box center [613, 53] width 67 height 15
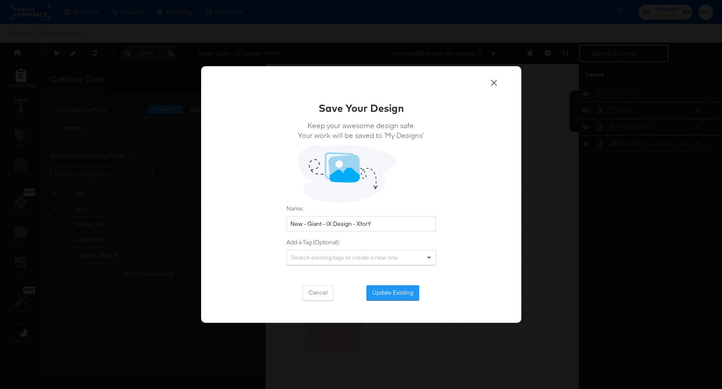
click at [398, 301] on div "Save Your Design Keep your awesome design safe. Your work will be saved to ‘My …" at bounding box center [361, 194] width 320 height 257
click at [398, 289] on button "Update Existing" at bounding box center [392, 292] width 53 height 15
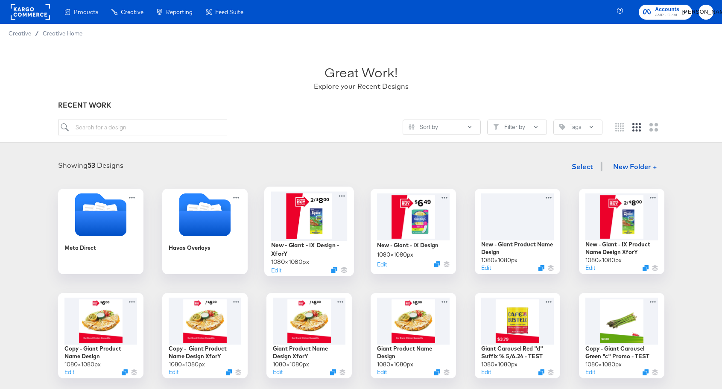
click at [309, 215] on div at bounding box center [309, 215] width 76 height 49
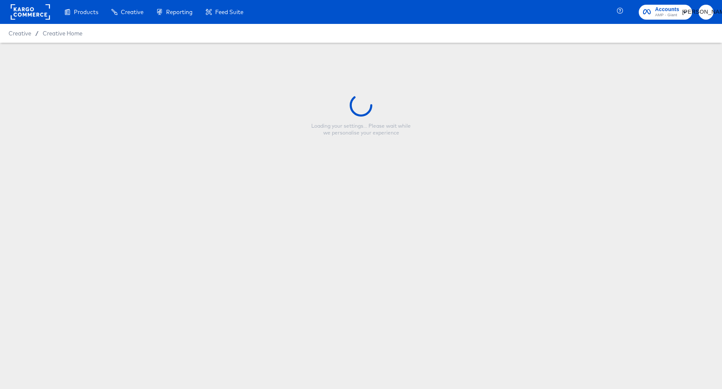
type input "New - Giant - IX Design - XforY"
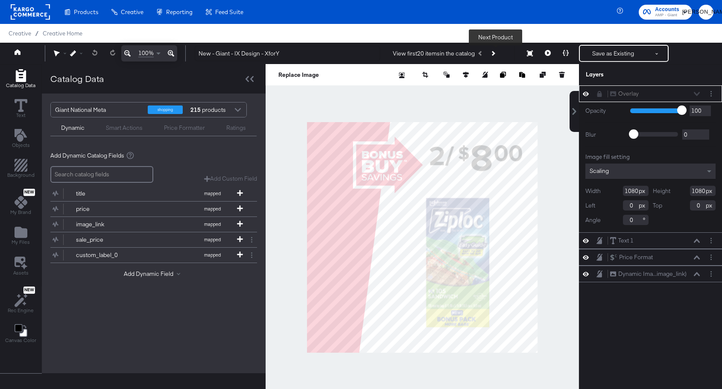
click at [495, 53] on icon "Next Product" at bounding box center [492, 53] width 5 height 5
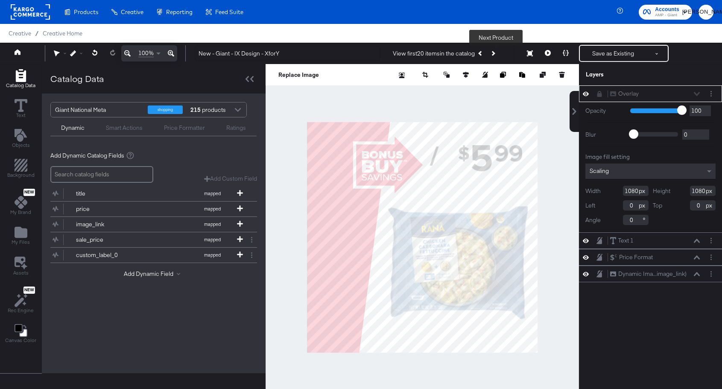
click at [495, 53] on icon "Next Product" at bounding box center [492, 53] width 5 height 5
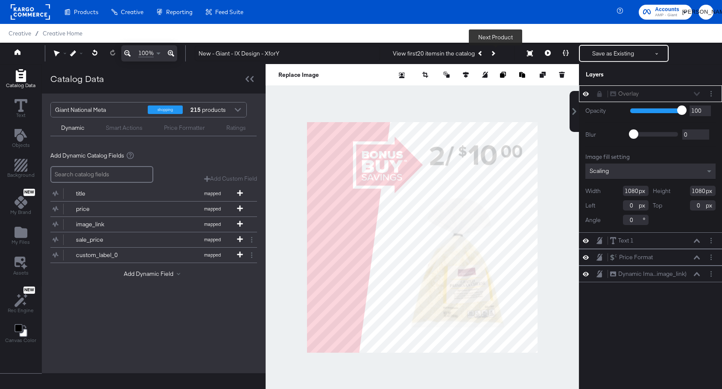
click at [635, 327] on div "Overlay Overlay Opacity 1 100 100 Blur 0 2000 0 Image fill setting Scaling Widt…" at bounding box center [650, 241] width 143 height 312
click at [494, 57] on button "Next Product" at bounding box center [493, 53] width 12 height 15
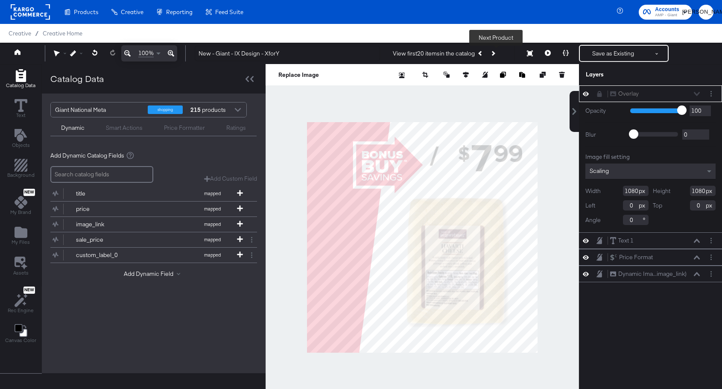
click at [494, 54] on icon "Next Product" at bounding box center [492, 53] width 5 height 5
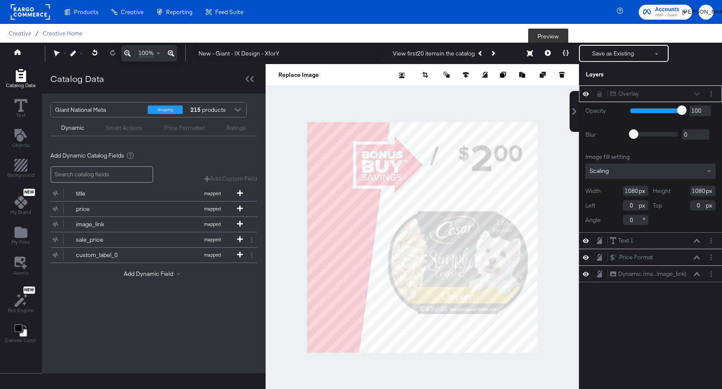
click at [547, 56] on icon at bounding box center [548, 53] width 6 height 6
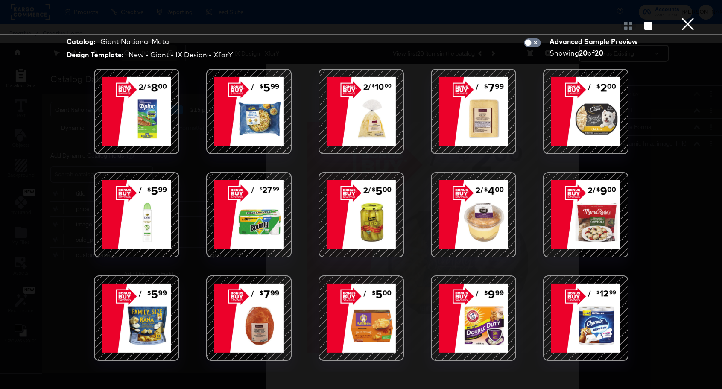
click at [689, 17] on button "×" at bounding box center [687, 8] width 17 height 17
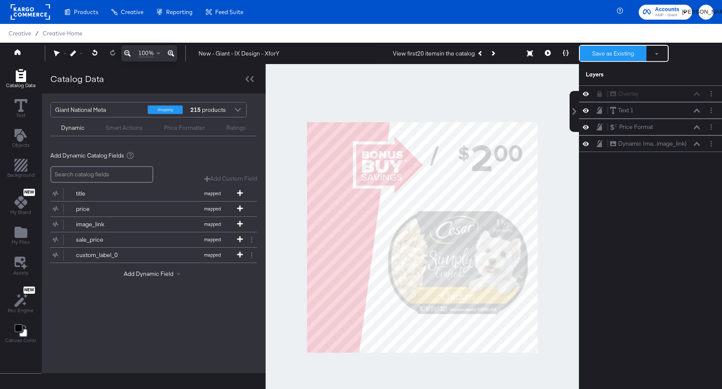
click at [607, 57] on button "Save as Existing" at bounding box center [613, 53] width 67 height 15
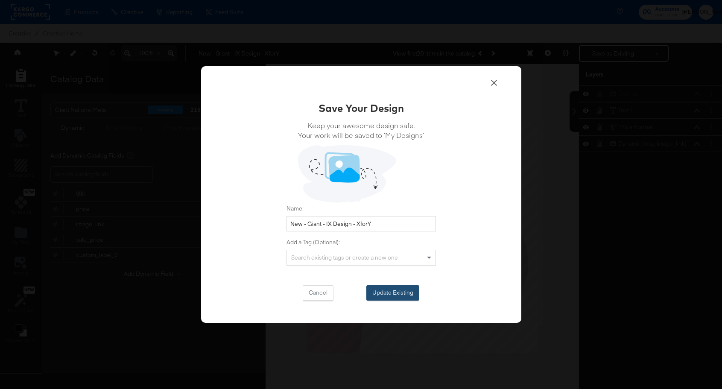
click at [387, 291] on button "Update Existing" at bounding box center [392, 292] width 53 height 15
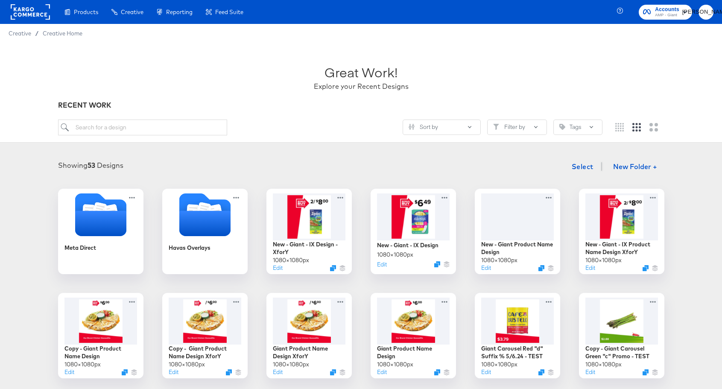
click at [683, 13] on rect "button" at bounding box center [685, 12] width 10 height 10
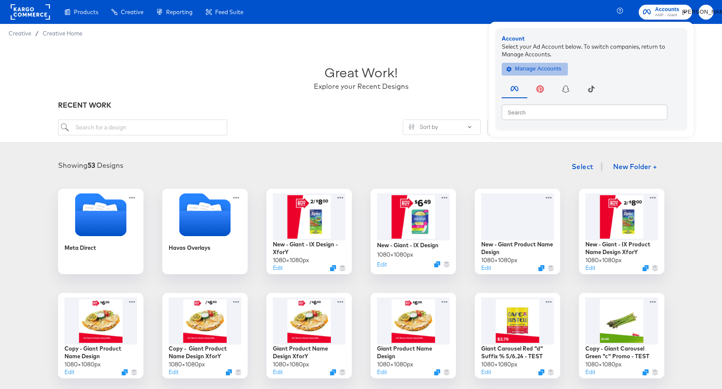
click at [543, 70] on span "Manage Accounts" at bounding box center [534, 69] width 53 height 10
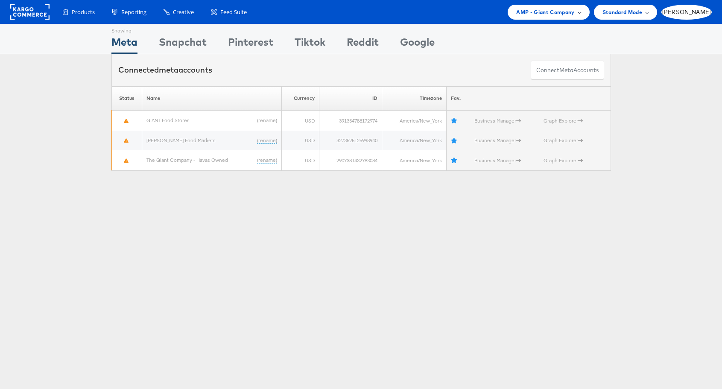
click at [582, 10] on span at bounding box center [579, 12] width 4 height 4
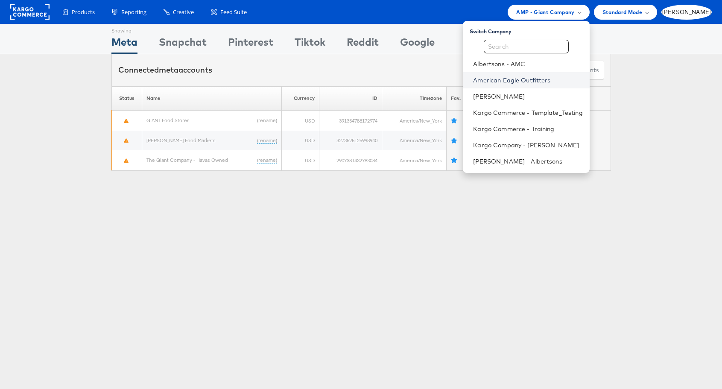
click at [543, 83] on link "American Eagle Outfitters" at bounding box center [527, 80] width 109 height 9
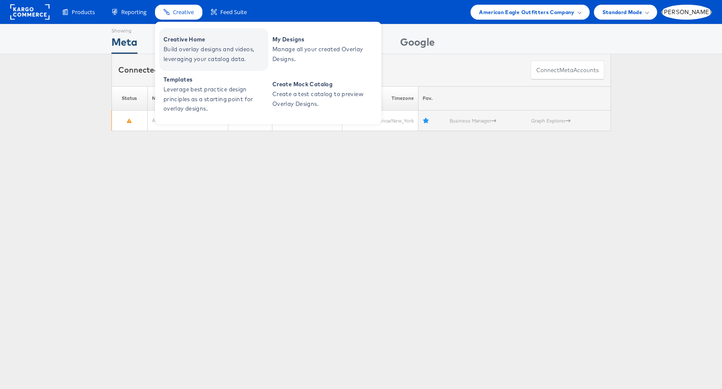
click at [181, 39] on span "Creative Home" at bounding box center [215, 40] width 102 height 10
